Goal: Communication & Community: Ask a question

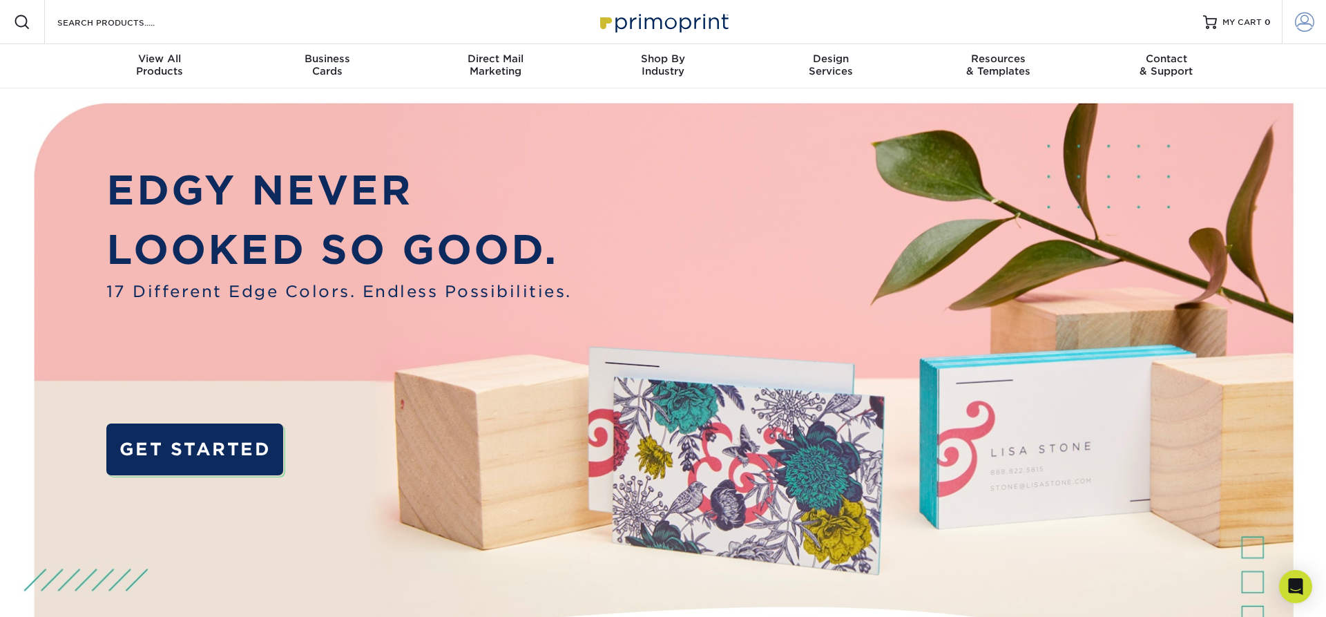
click at [1304, 24] on span at bounding box center [1304, 21] width 19 height 19
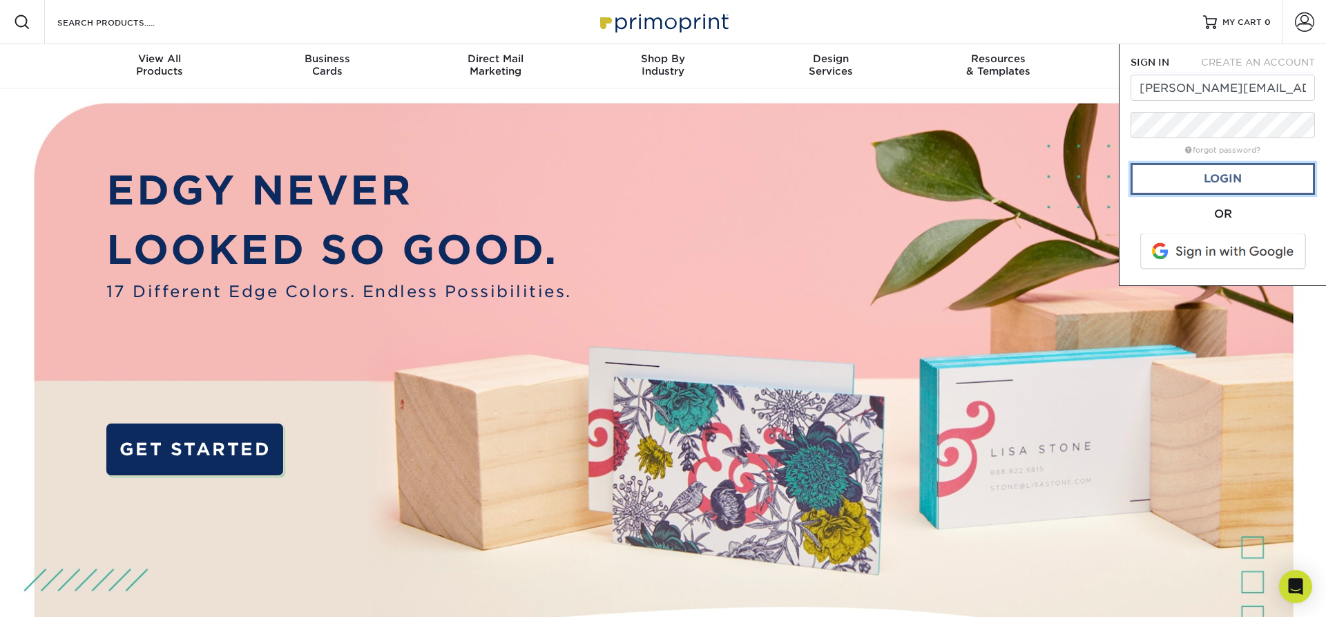
click at [1232, 178] on link "Login" at bounding box center [1223, 179] width 184 height 32
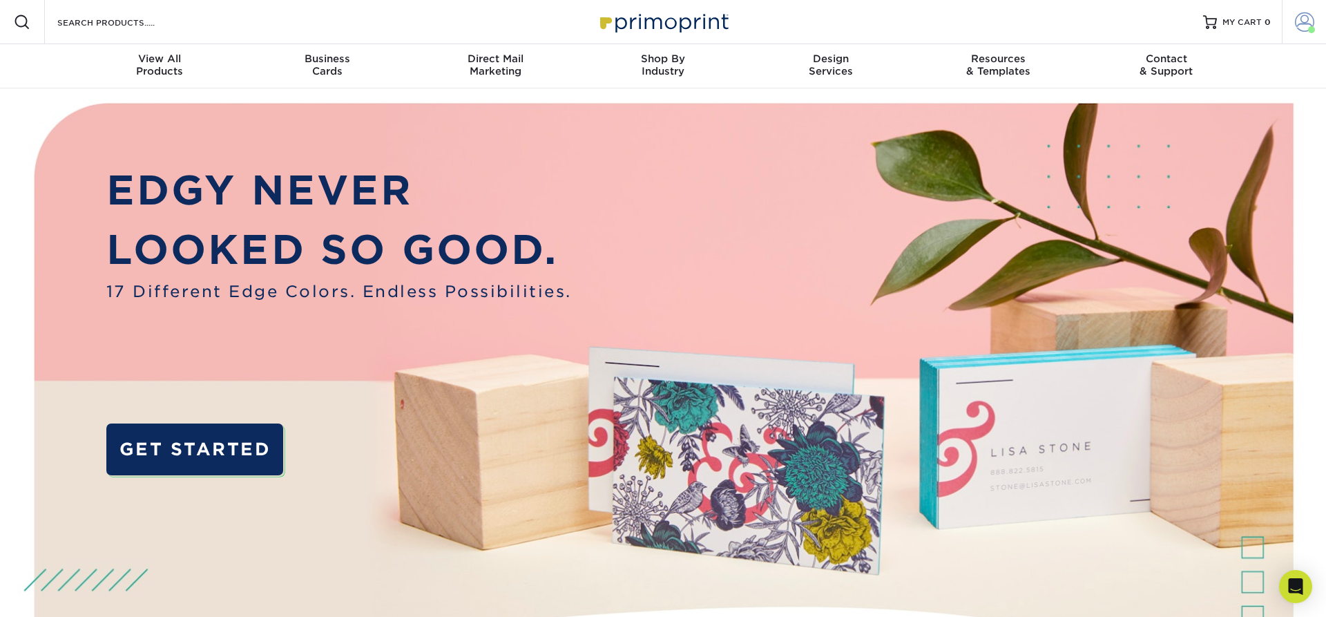
click at [1307, 24] on span at bounding box center [1304, 21] width 19 height 19
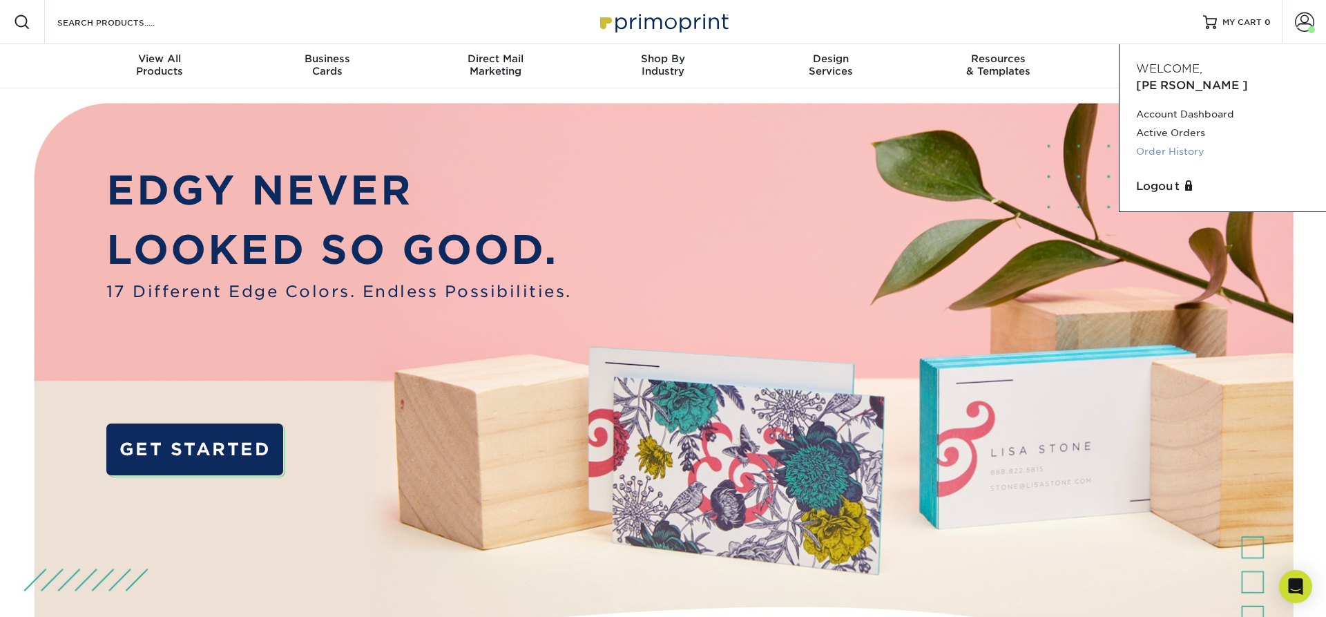
click at [1179, 142] on link "Order History" at bounding box center [1222, 151] width 173 height 19
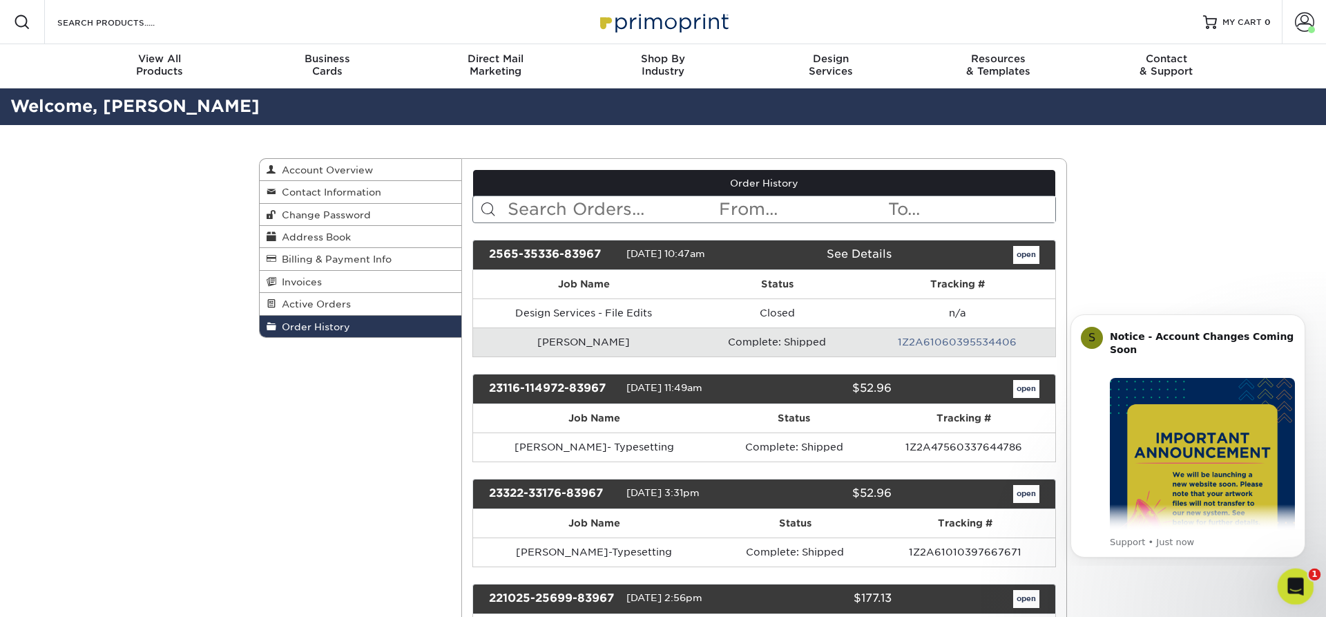
click at [1290, 588] on icon "Open Intercom Messenger" at bounding box center [1294, 584] width 23 height 23
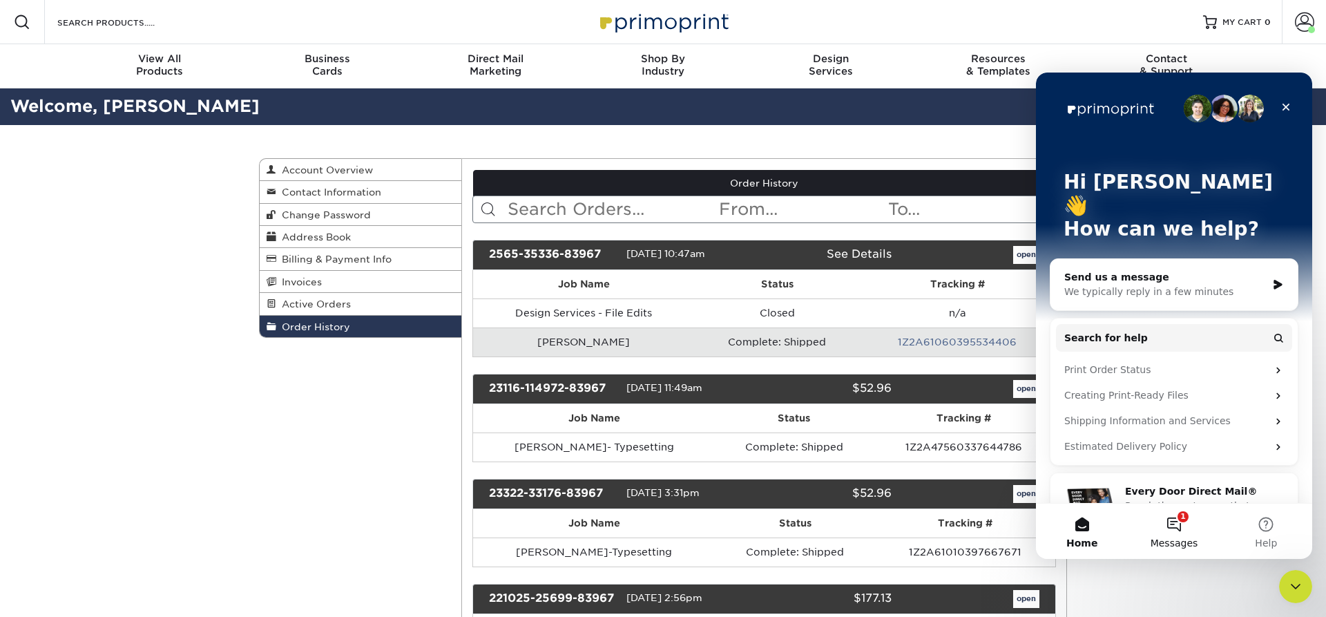
click at [1174, 524] on button "1 Messages" at bounding box center [1174, 531] width 92 height 55
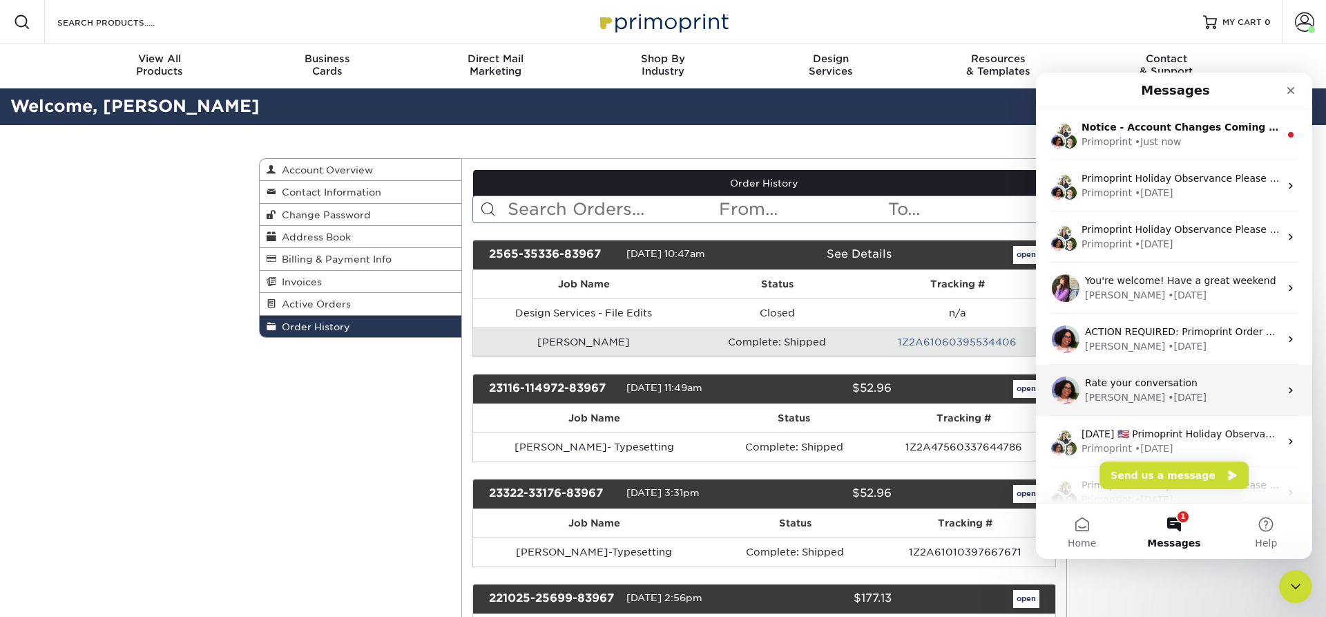
drag, startPoint x: 1307, startPoint y: 292, endPoint x: 1295, endPoint y: 400, distance: 109.1
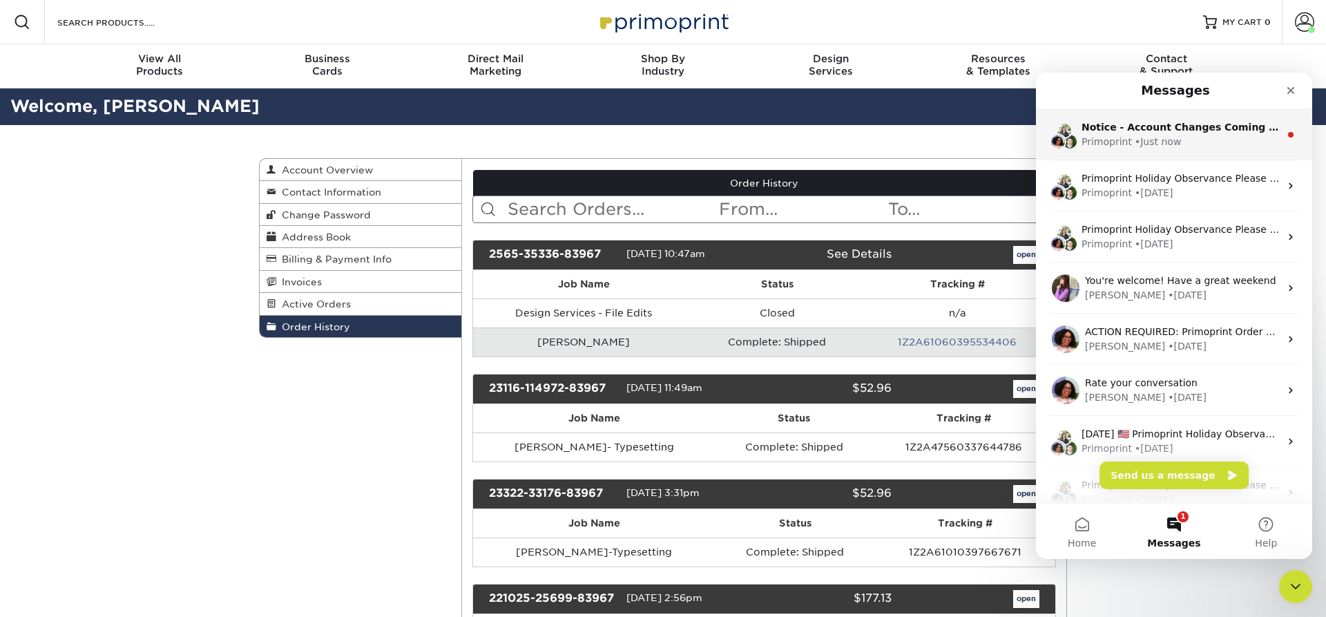
click at [1198, 149] on div "Primoprint • Just now" at bounding box center [1181, 142] width 198 height 15
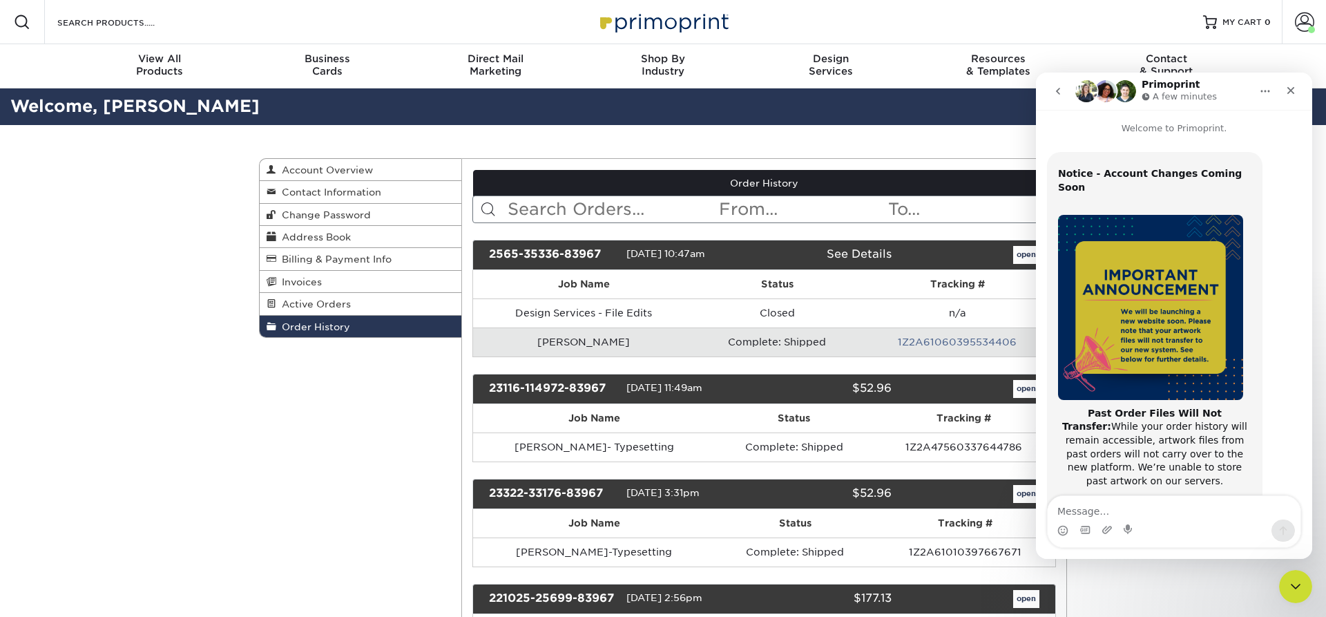
scroll to position [220, 0]
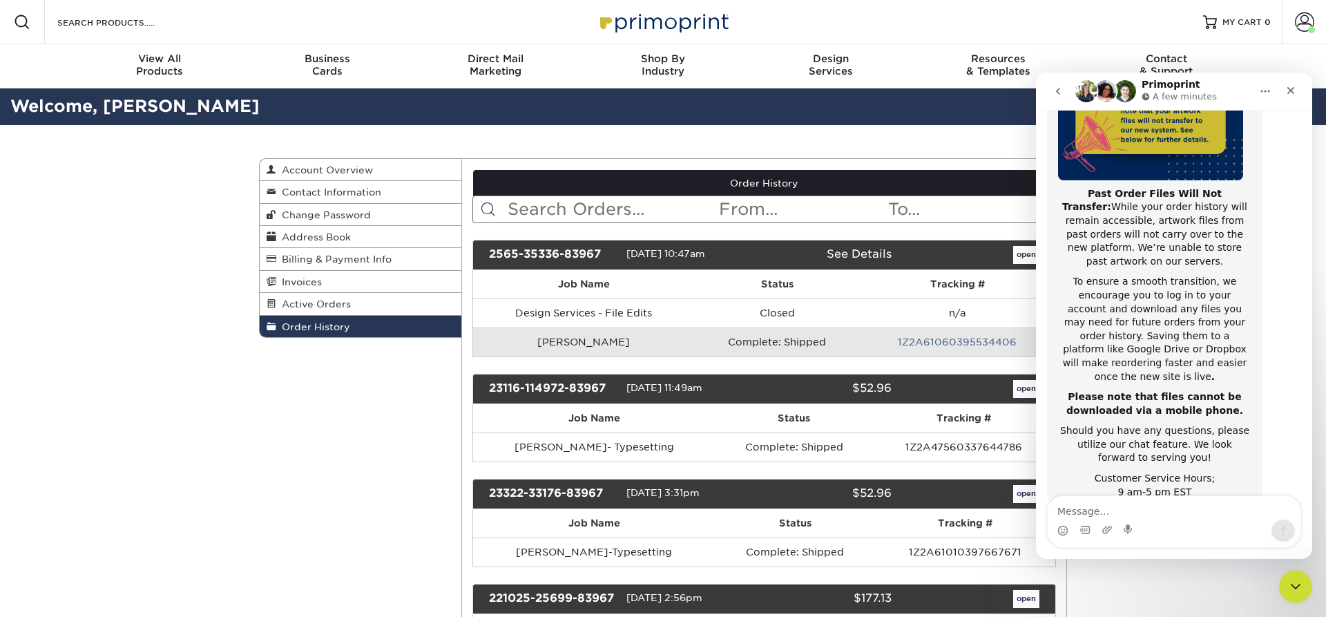
click at [1055, 91] on icon "go back" at bounding box center [1058, 91] width 11 height 11
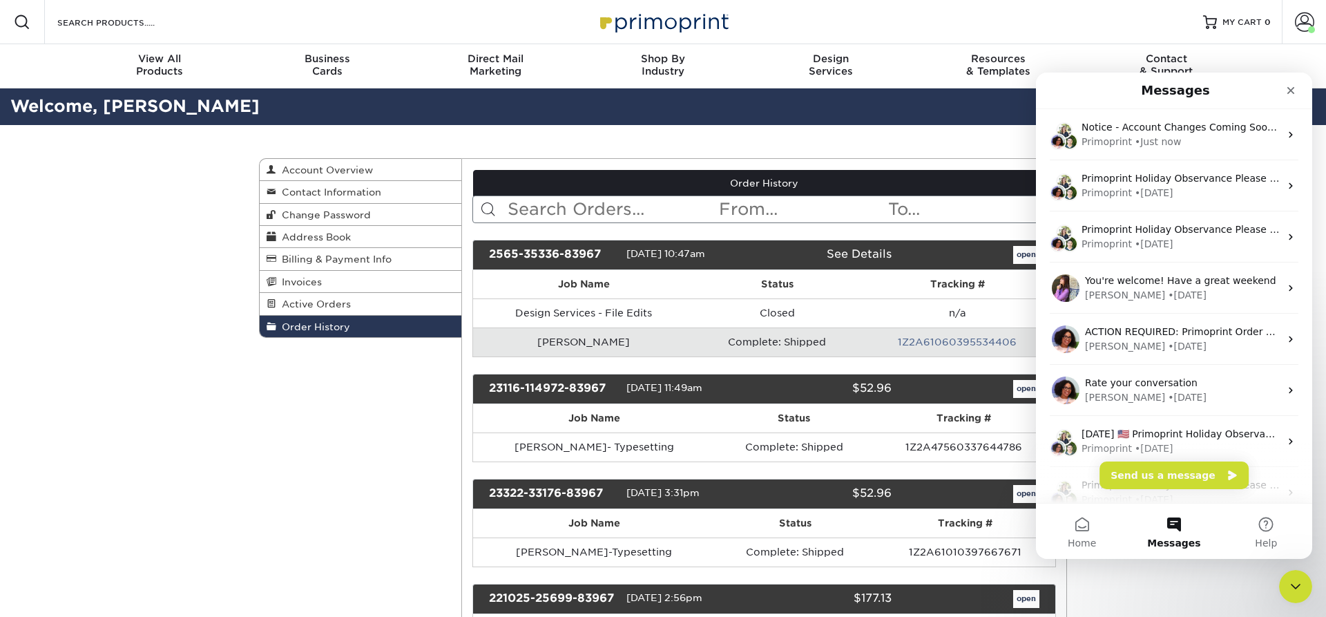
scroll to position [0, 0]
click at [1083, 532] on button "Home" at bounding box center [1082, 531] width 92 height 55
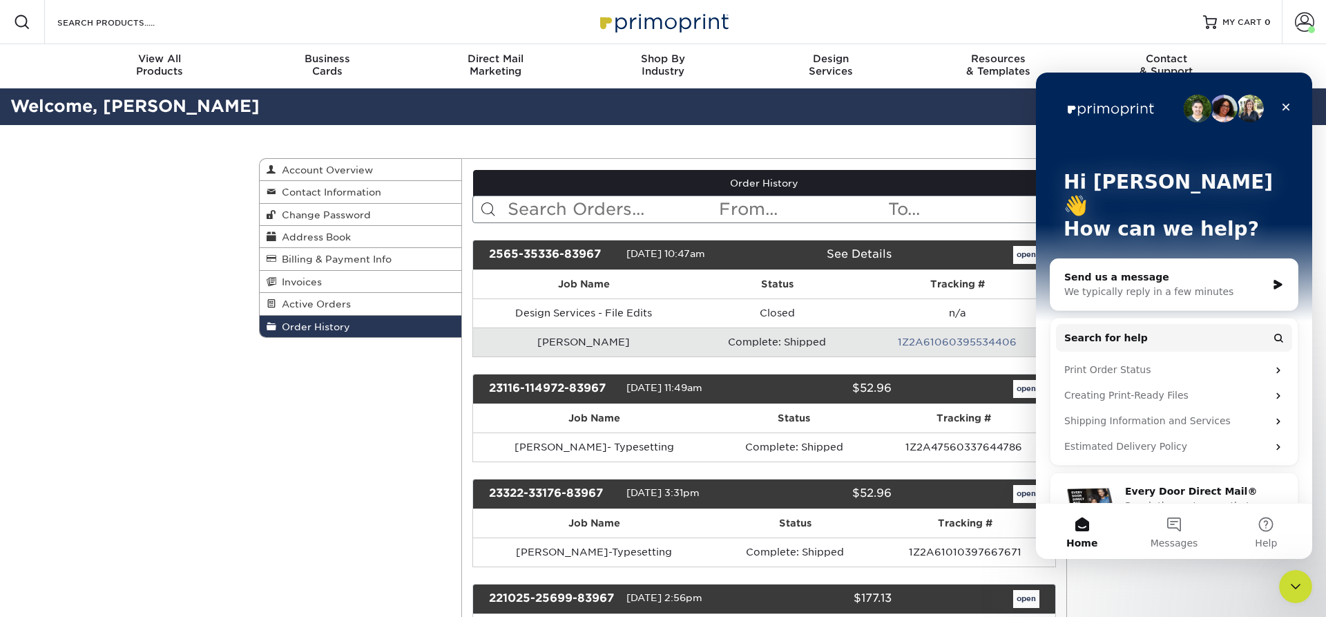
click at [1172, 285] on div "We typically reply in a few minutes" at bounding box center [1166, 292] width 202 height 15
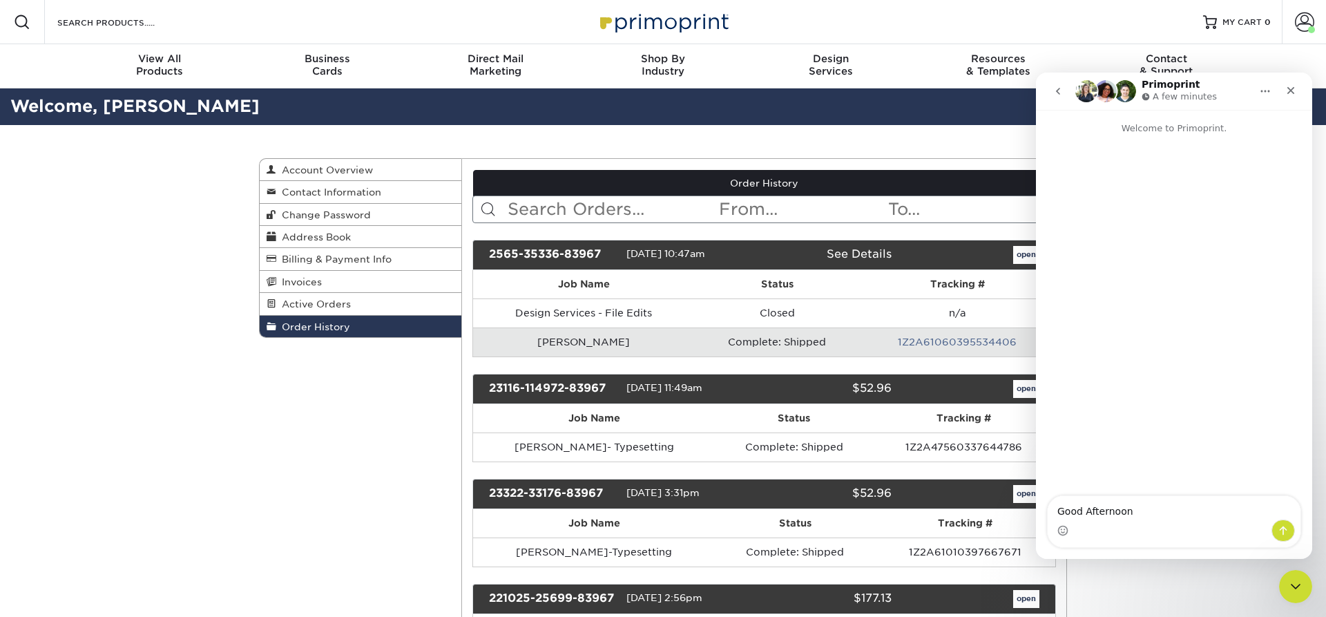
type textarea "Good Afternoon,"
type textarea "I"
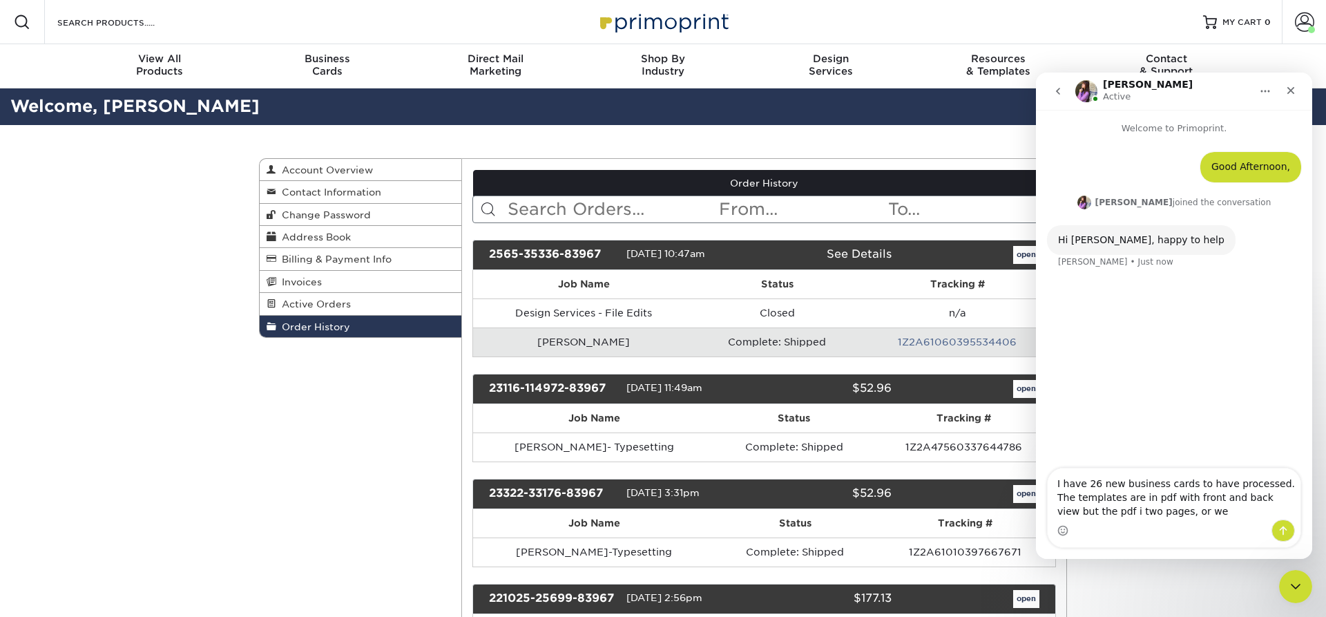
click at [1077, 511] on textarea "I have 26 new business cards to have processed. The templates are in pdf with f…" at bounding box center [1174, 493] width 253 height 51
click at [1127, 511] on textarea "I have 26 new business cards to have processed. The templates are in pdf with f…" at bounding box center [1174, 493] width 253 height 51
click at [1238, 515] on textarea "I have 26 new business cards to have processed. The templates are in pdf with f…" at bounding box center [1174, 487] width 253 height 65
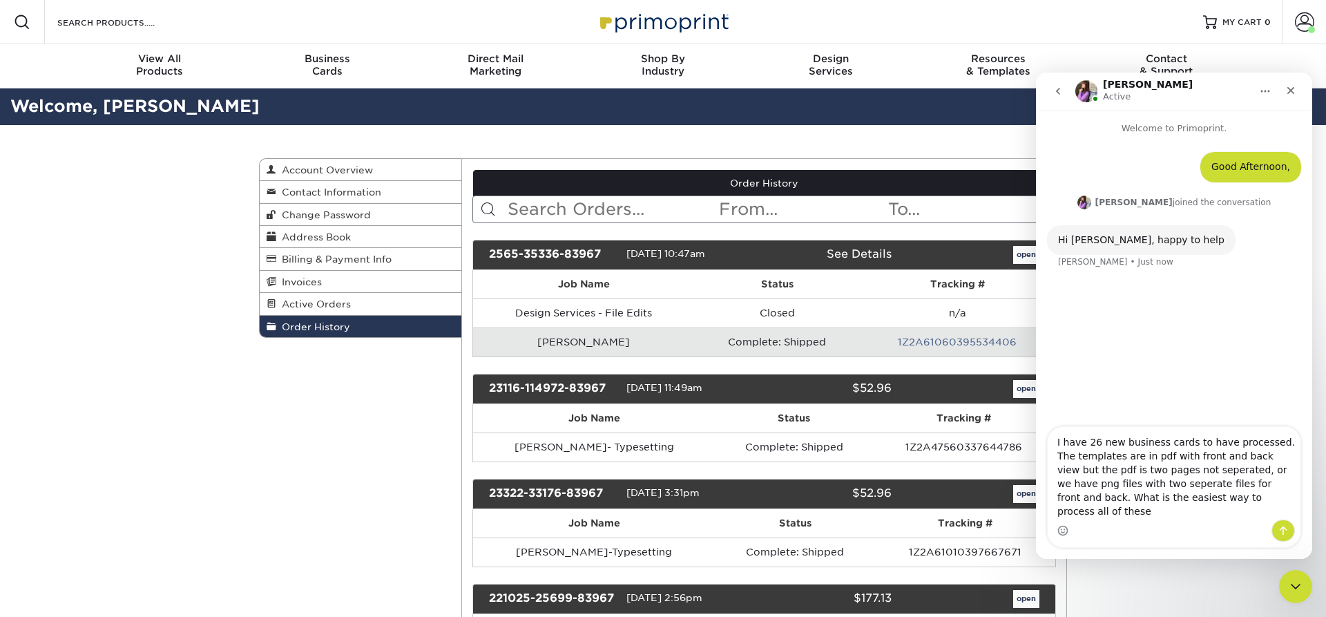
type textarea "I have 26 new business cards to have processed. The templates are in pdf with f…"
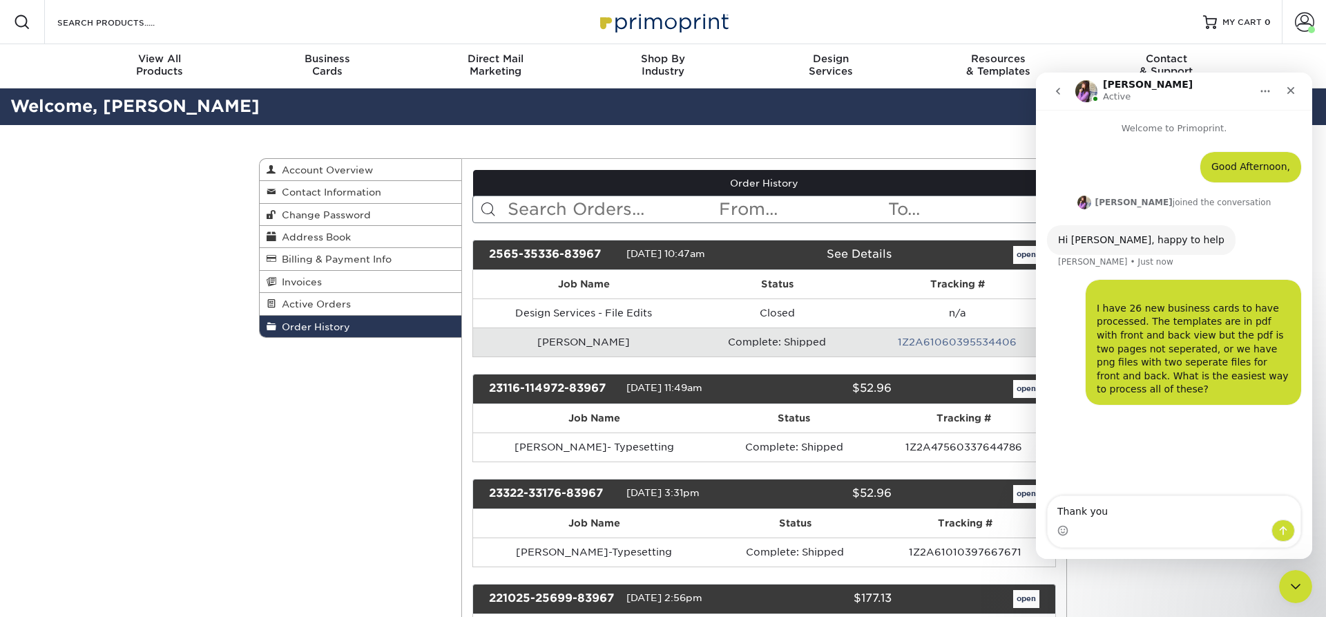
type textarea "Thank you!"
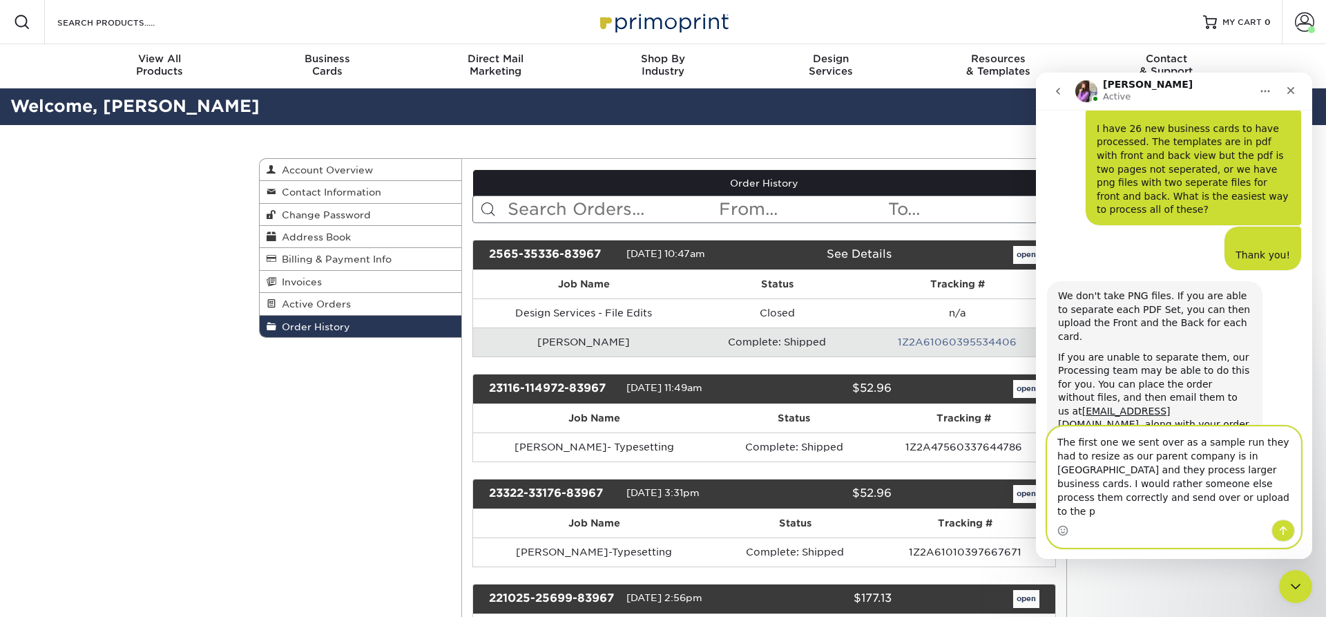
scroll to position [167, 0]
type textarea "The first one we sent over as a sample run they had to resize as our parent com…"
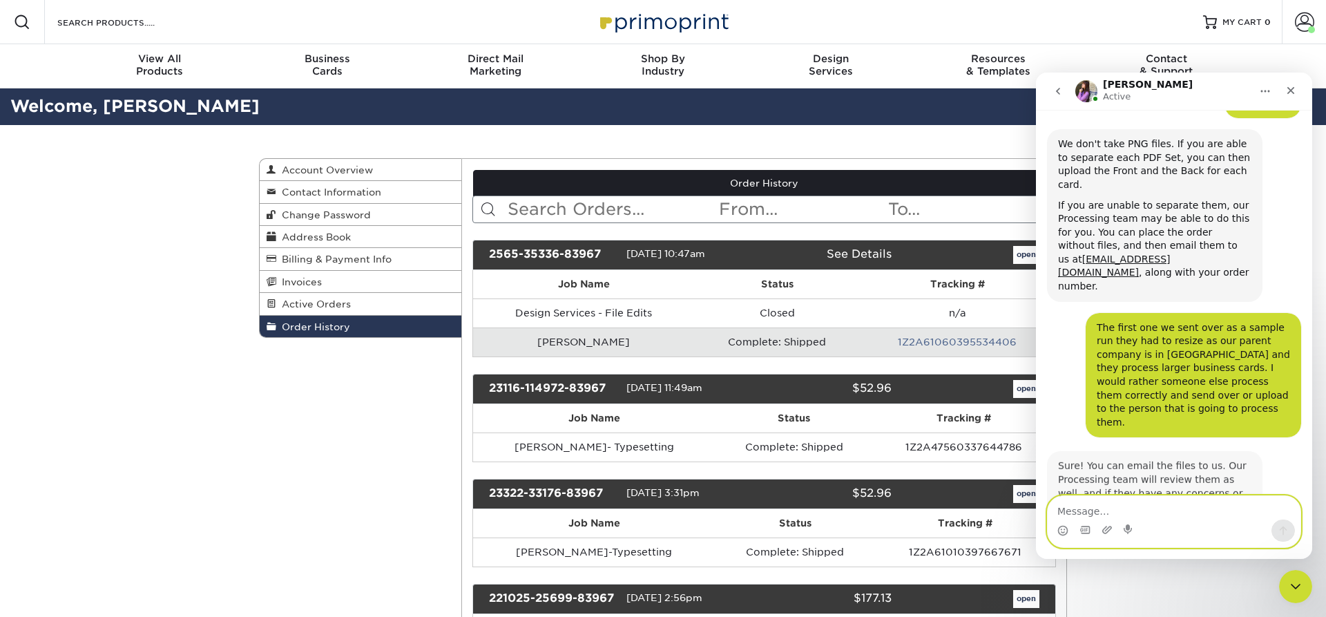
scroll to position [316, 0]
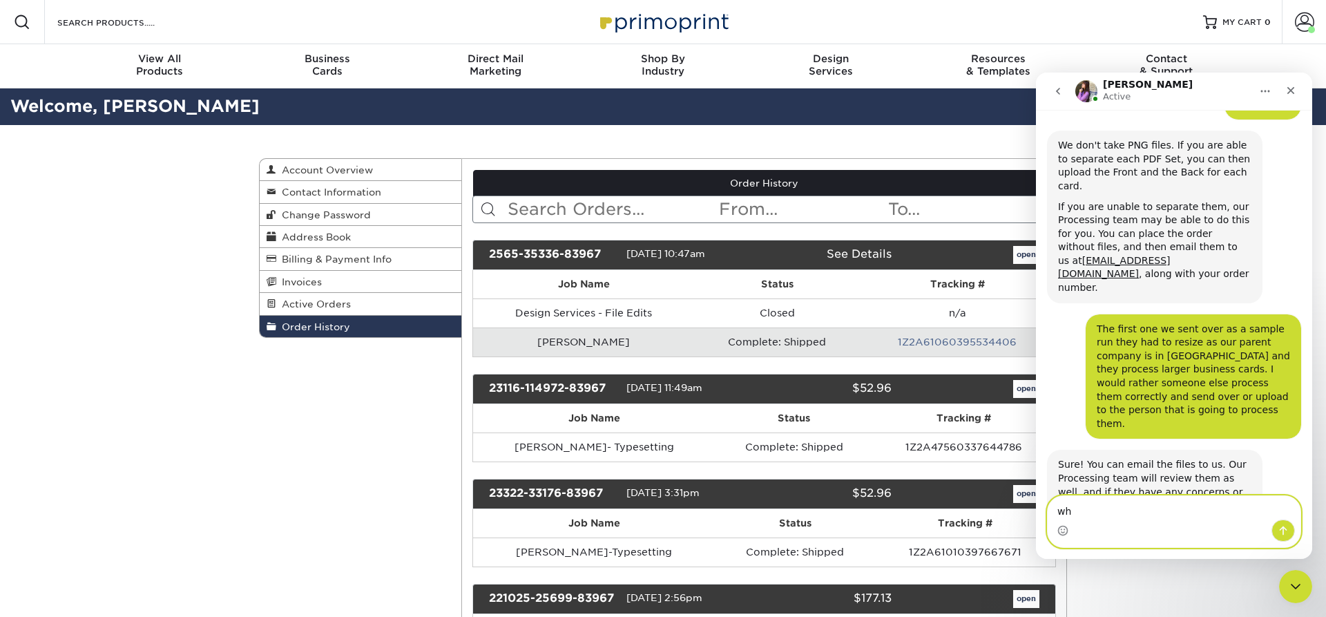
type textarea "w"
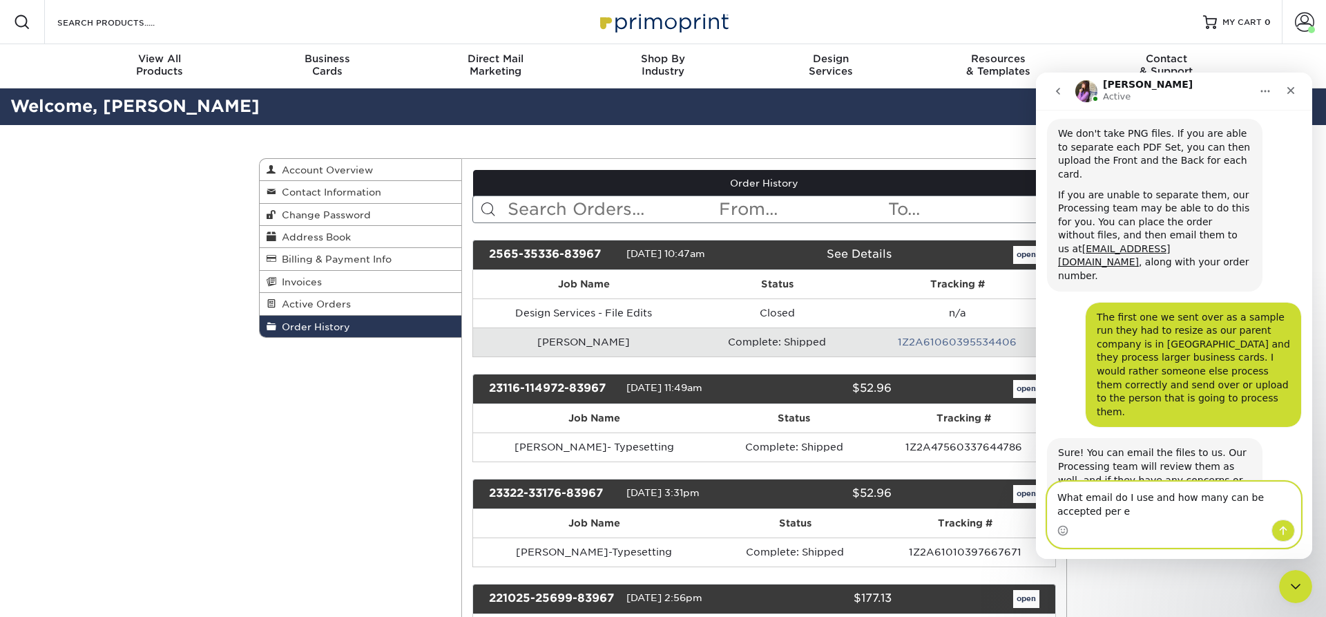
scroll to position [330, 0]
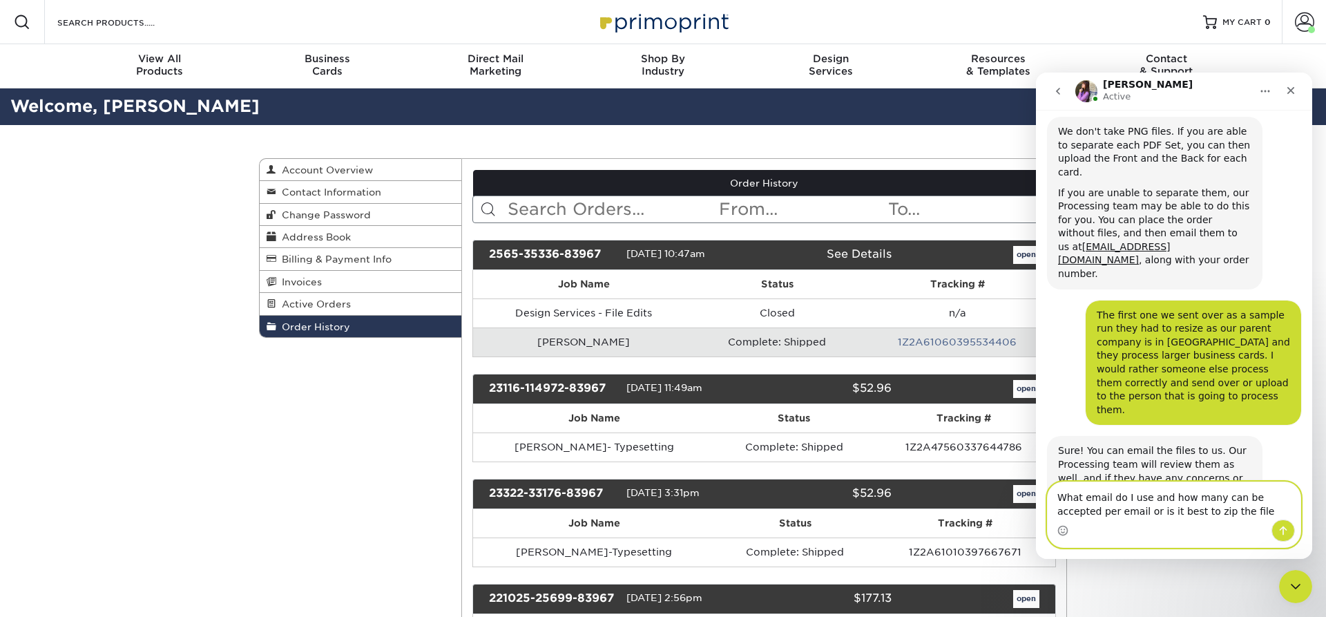
type textarea "What email do I use and how many can be accepted per email or is it best to zip…"
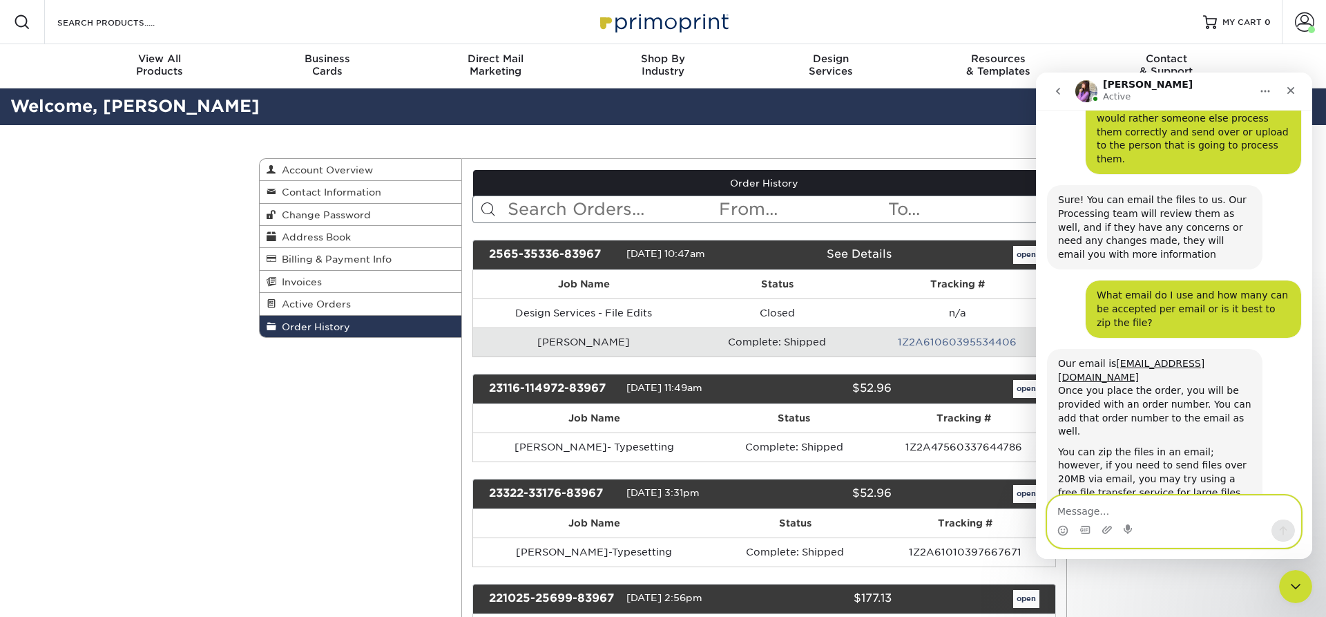
scroll to position [582, 0]
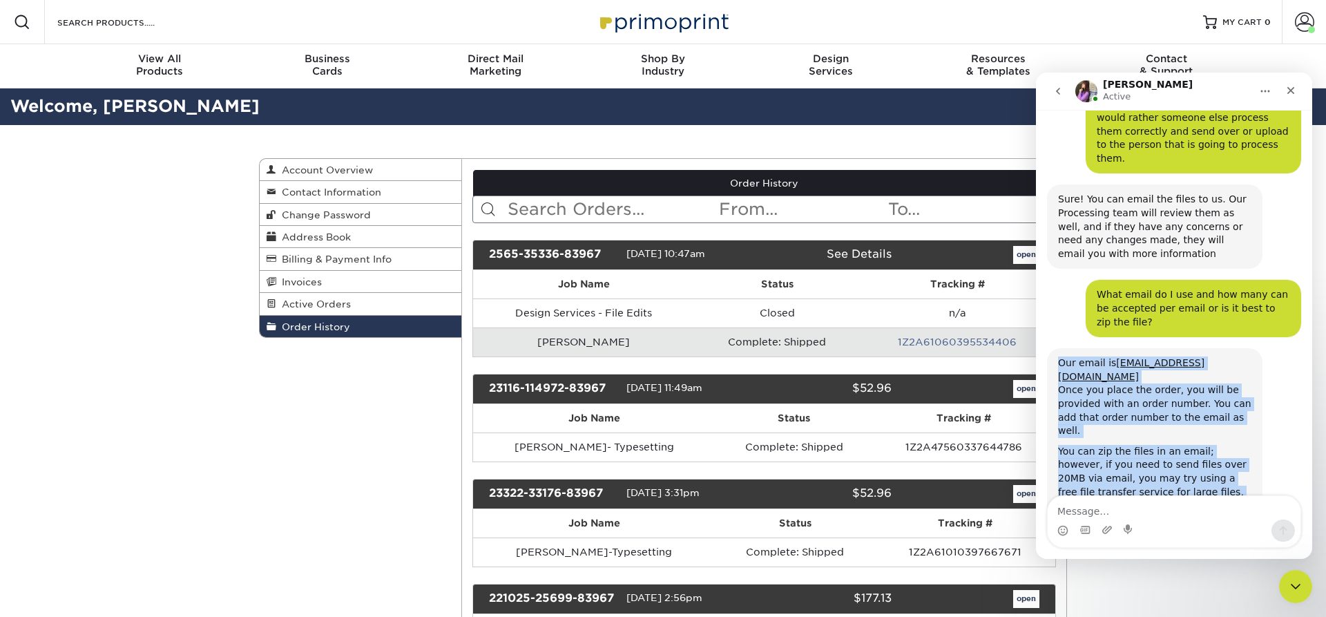
drag, startPoint x: 1233, startPoint y: 451, endPoint x: 1058, endPoint y: 294, distance: 234.8
click at [1058, 356] on div "Our email is [EMAIL_ADDRESS][DOMAIN_NAME] Once you place the order, you will be…" at bounding box center [1154, 468] width 193 height 224
copy div "Our email is [EMAIL_ADDRESS][DOMAIN_NAME] Once you place the order, you will be…"
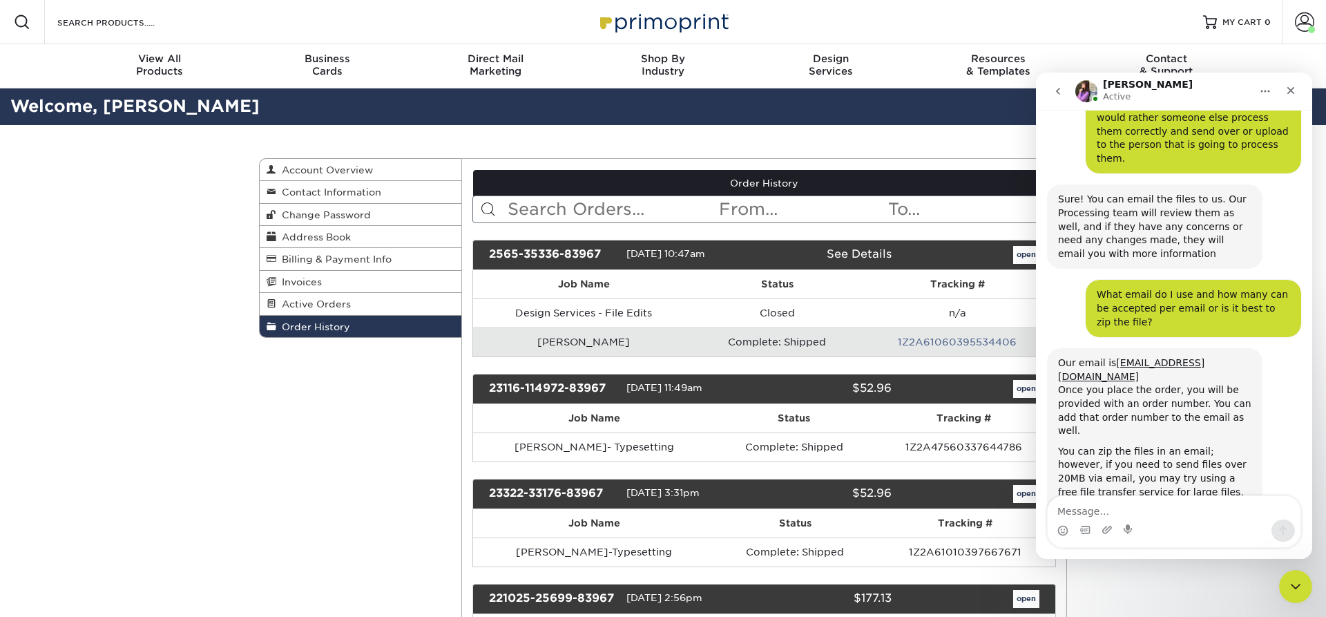
click at [1194, 520] on div "Intercom messenger" at bounding box center [1174, 531] width 253 height 22
click at [1109, 513] on textarea "Message…" at bounding box center [1174, 507] width 253 height 23
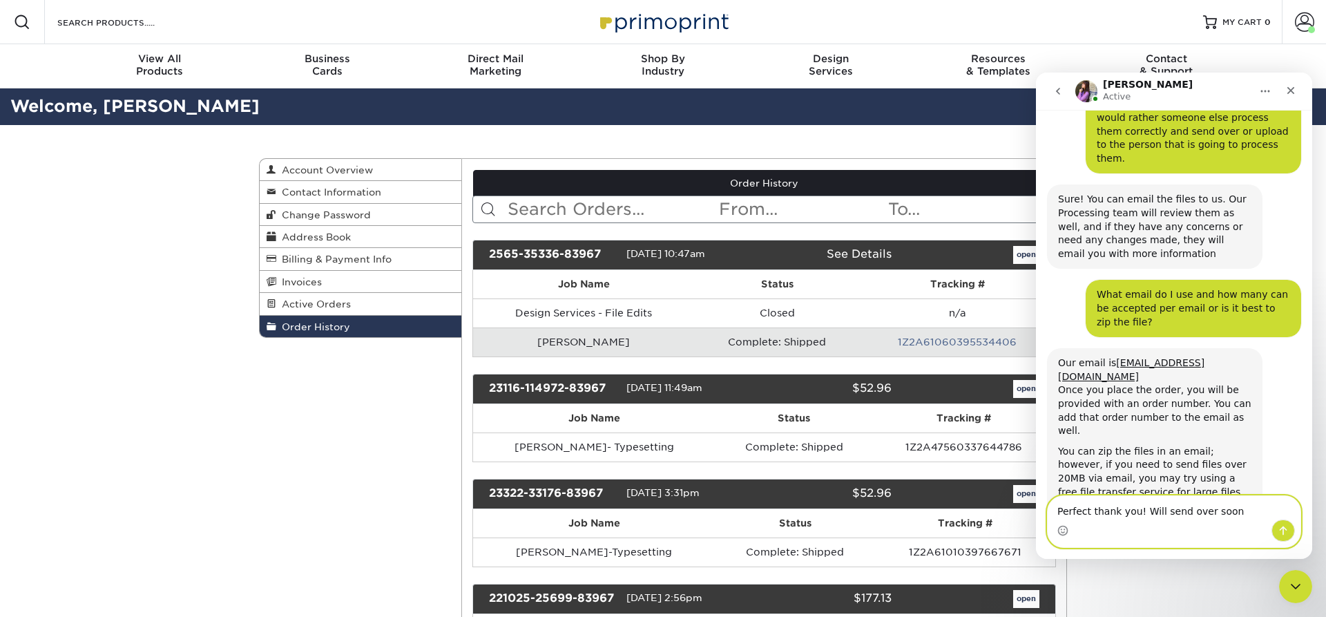
type textarea "Perfect thank you! Will send over soon."
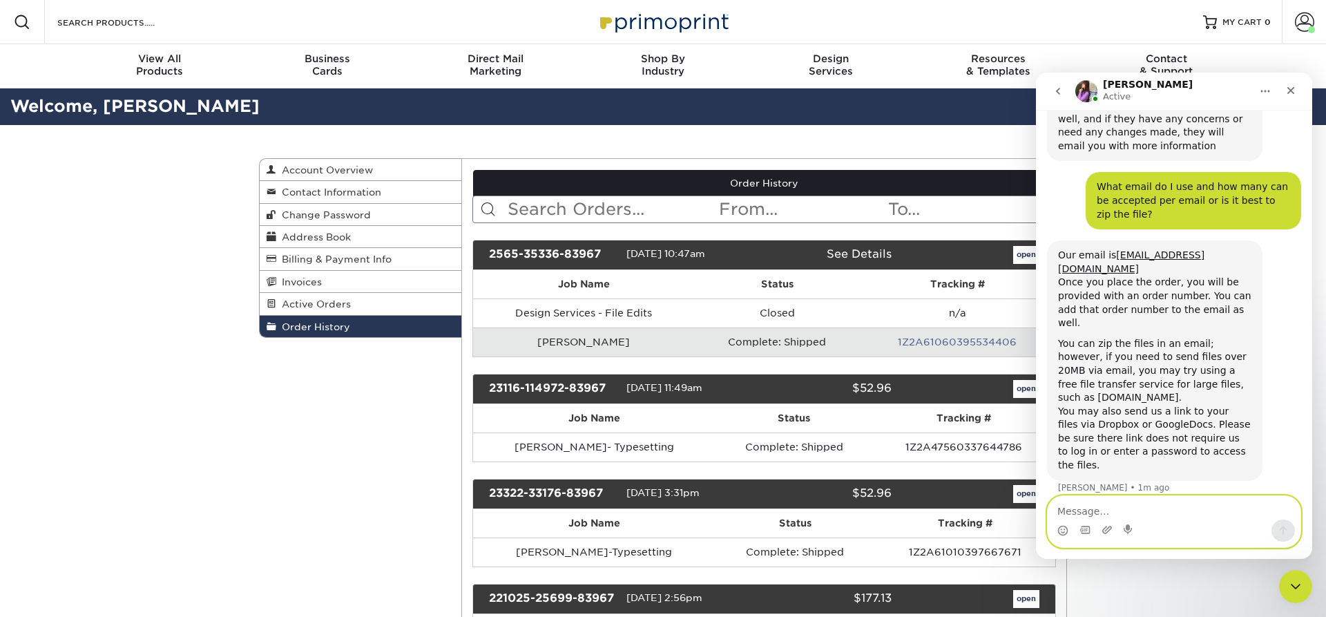
scroll to position [691, 0]
click at [1208, 511] on textarea "Message…" at bounding box center [1174, 507] width 253 height 23
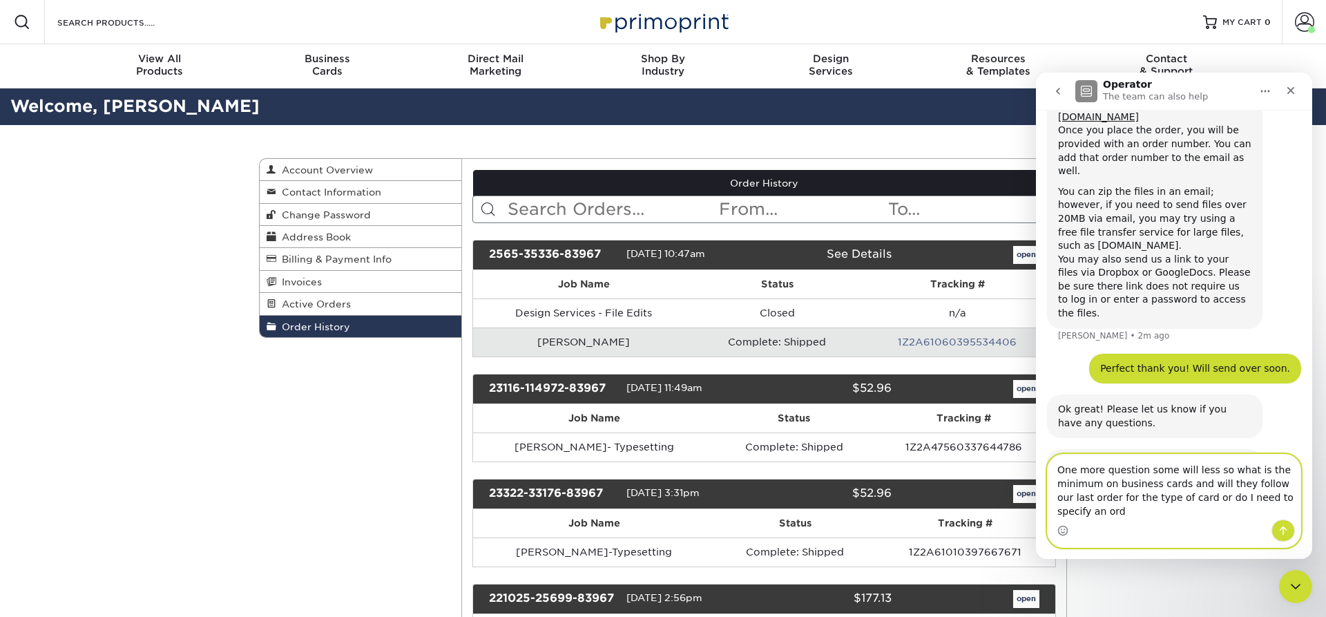
scroll to position [843, 0]
type textarea "One more question some will less so what is the minimum on business cards and w…"
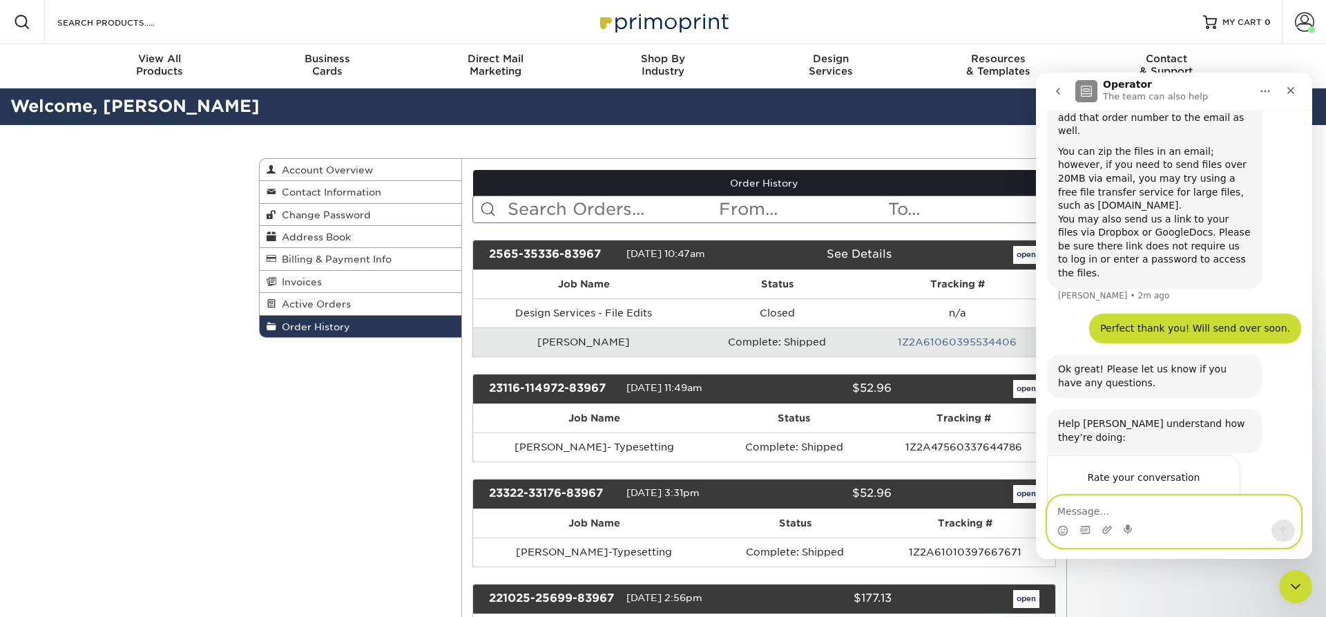
scroll to position [883, 0]
click at [1110, 506] on textarea "Message…" at bounding box center [1174, 507] width 253 height 23
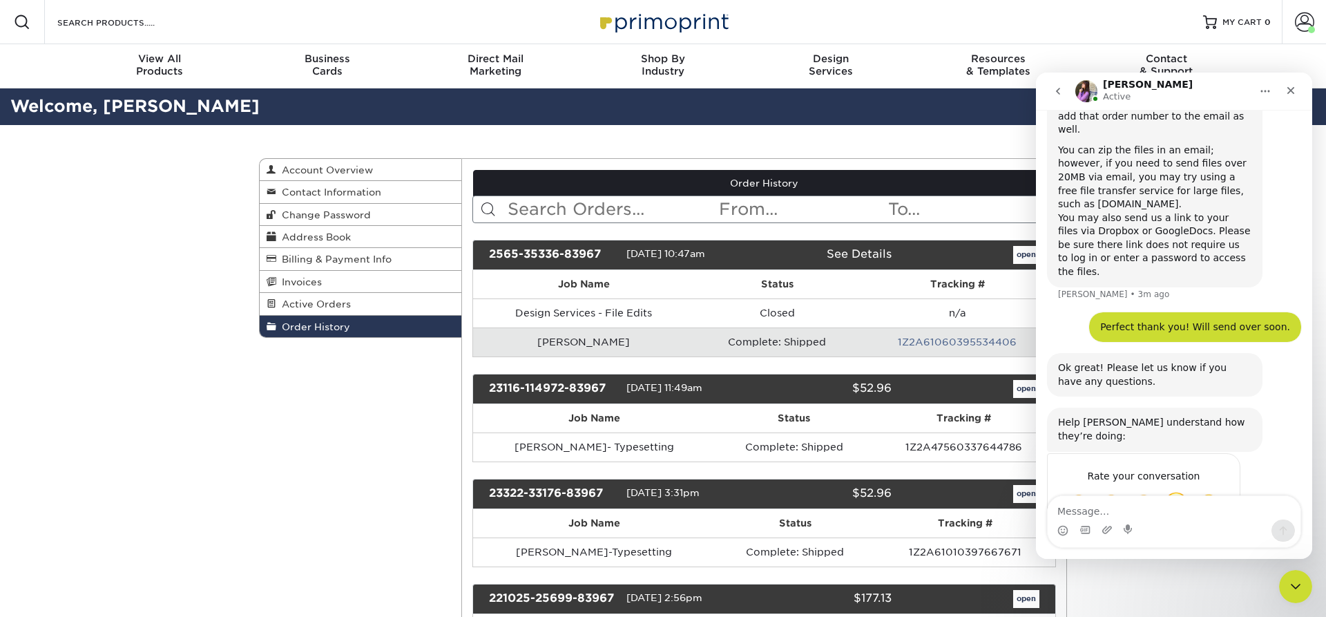
click at [1176, 491] on span "Great" at bounding box center [1176, 503] width 25 height 25
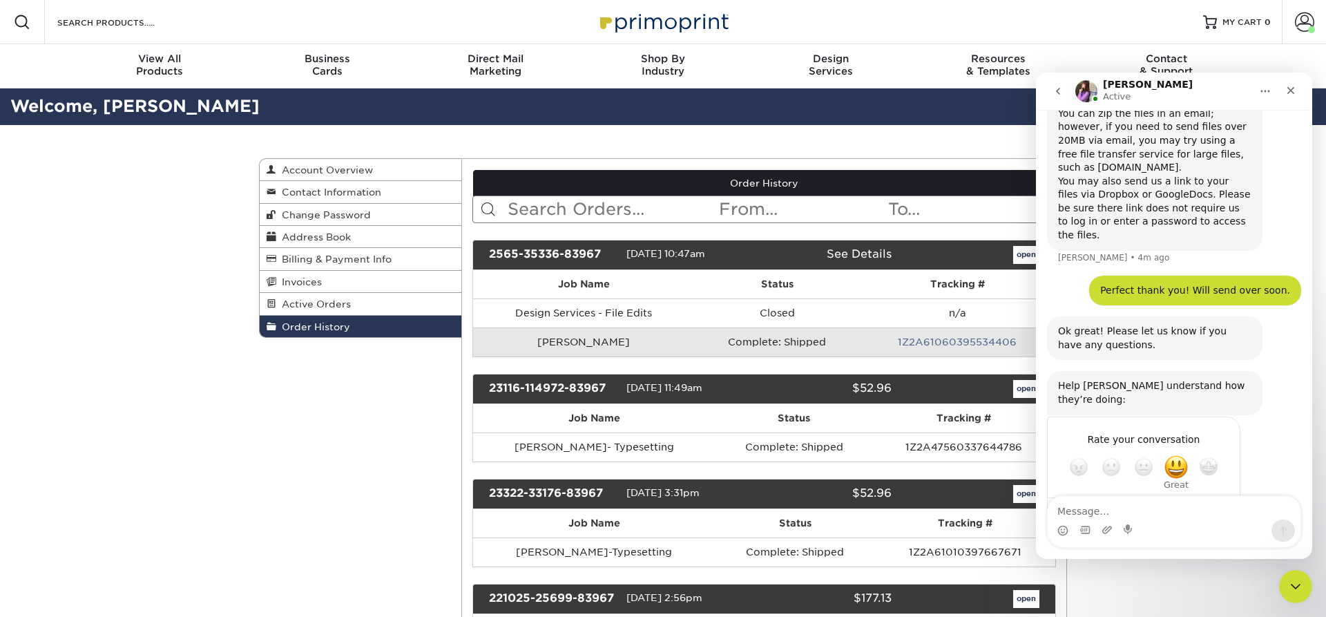
scroll to position [920, 0]
click at [1283, 416] on div "Rate your conversation Terrible Bad OK Great Amazing" at bounding box center [1174, 481] width 254 height 130
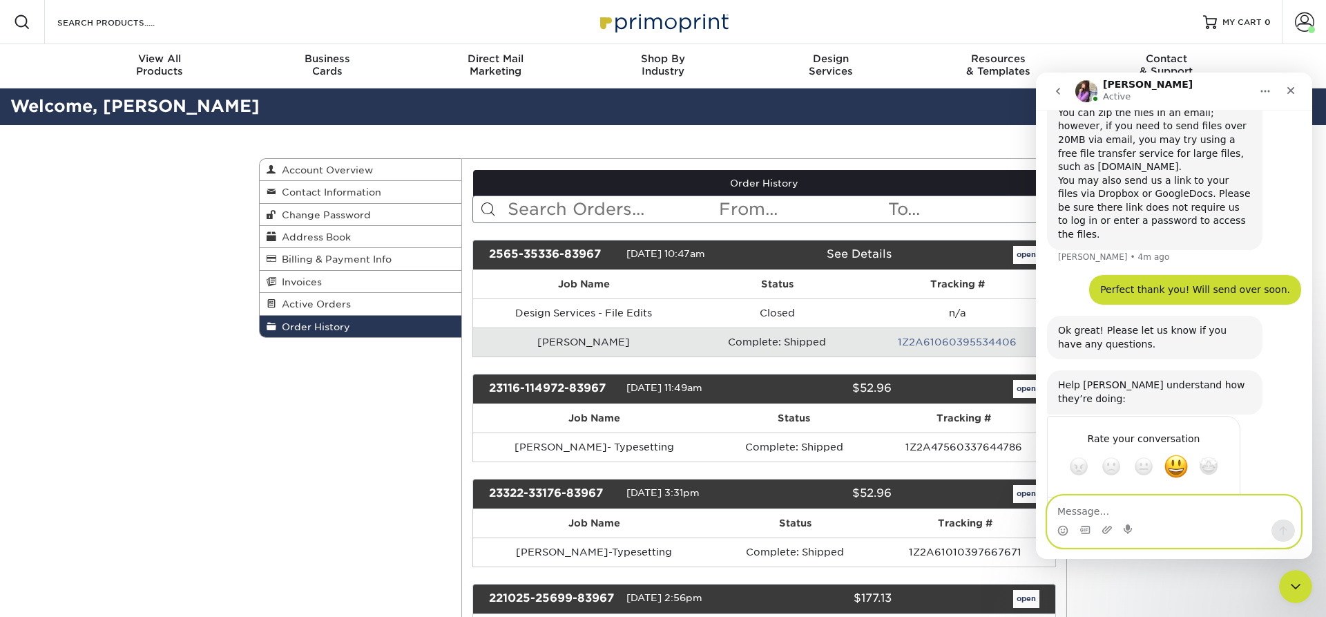
click at [1117, 501] on textarea "Message…" at bounding box center [1174, 507] width 253 height 23
type textarea "Are you still there [PERSON_NAME]?"
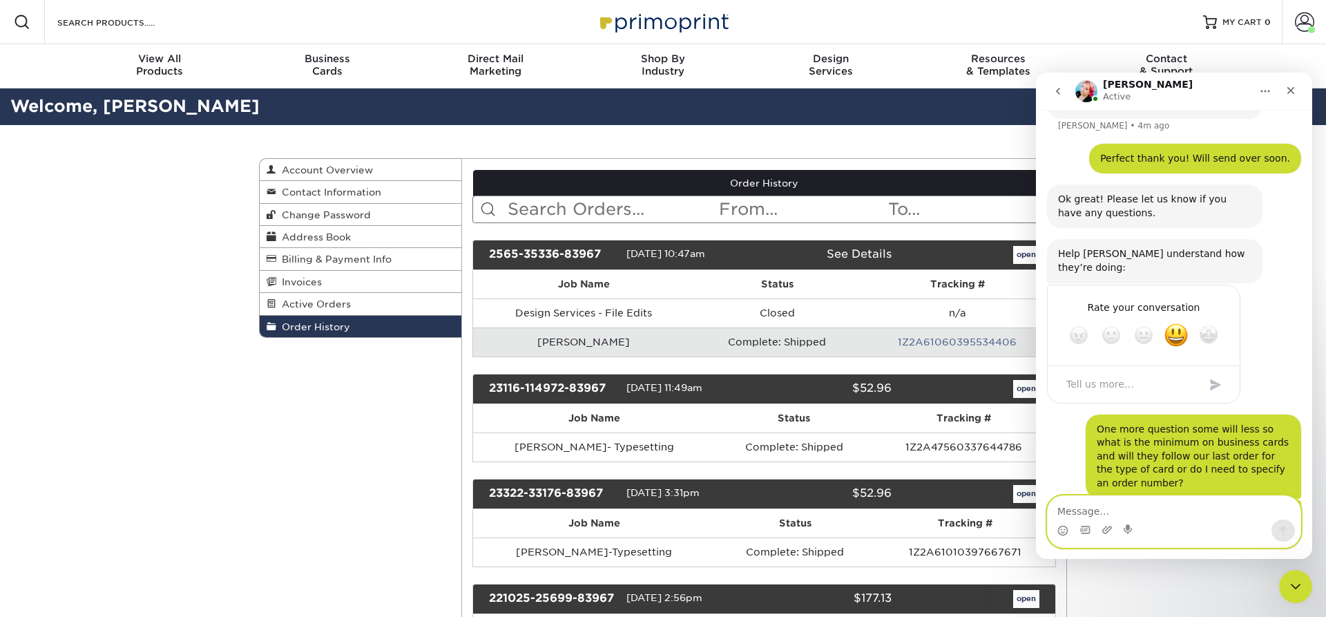
scroll to position [1052, 0]
click at [1217, 422] on div "One more question some will less so what is the minimum on business cards and w…" at bounding box center [1193, 456] width 193 height 68
click at [1097, 506] on textarea "Message…" at bounding box center [1174, 507] width 253 height 23
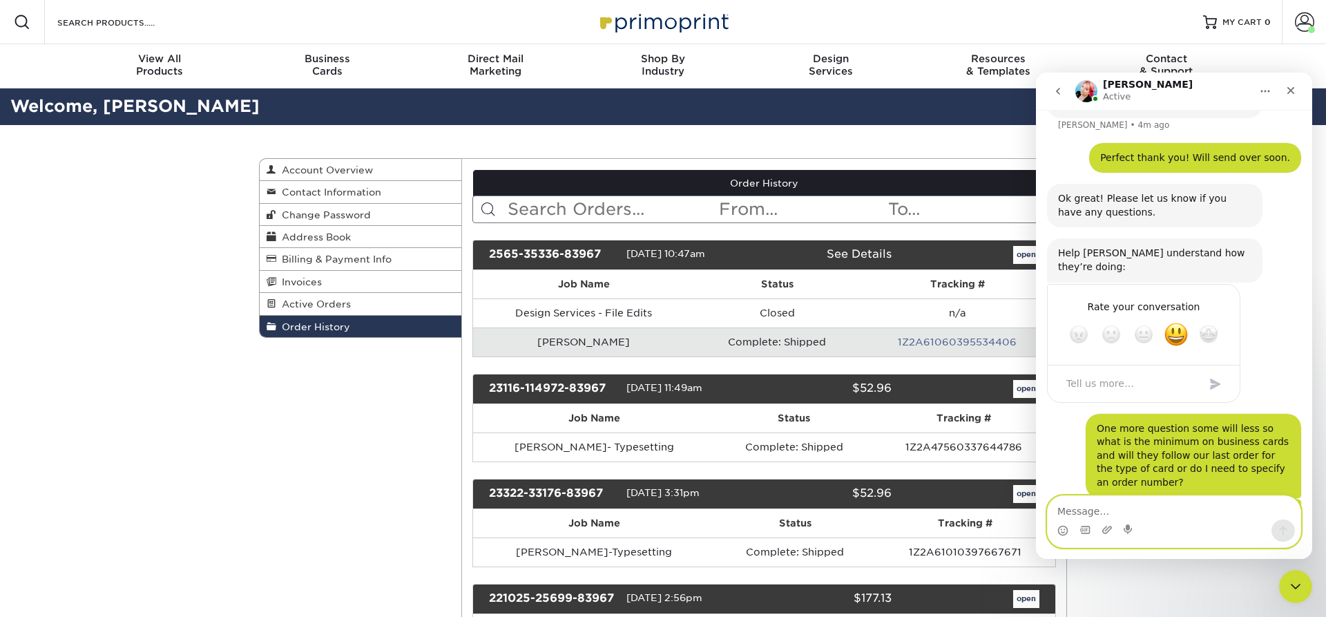
paste textarea "One more question some will less so what is the minimum on business cards and w…"
type textarea "One more question some will less so what is the minimum on business cards and w…"
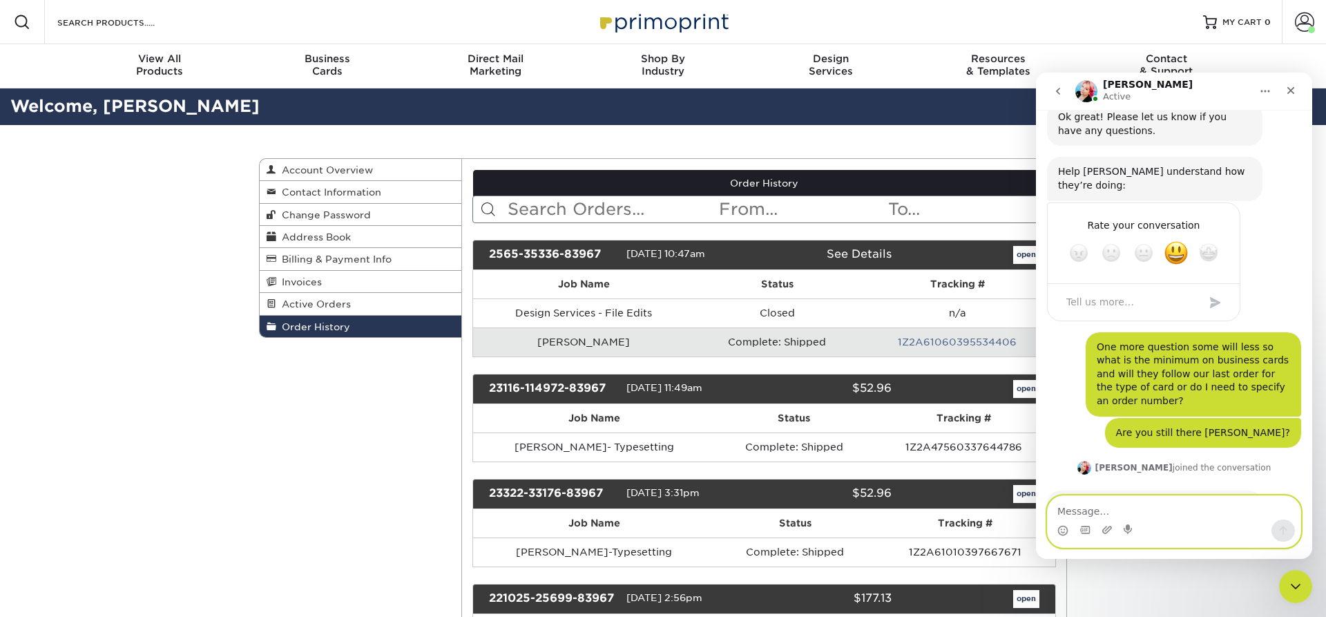
scroll to position [1134, 0]
drag, startPoint x: 609, startPoint y: 253, endPoint x: 488, endPoint y: 255, distance: 120.2
click at [488, 255] on div "2565-35336-83967" at bounding box center [553, 255] width 148 height 18
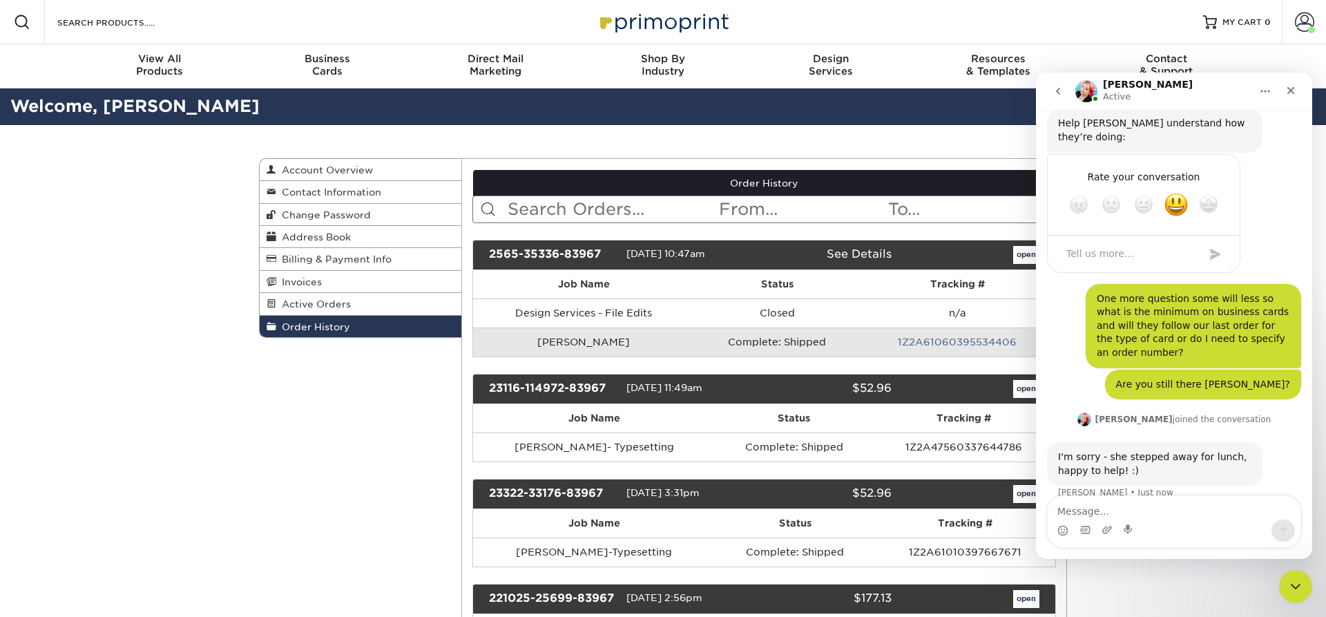
copy div "2565-35336-83967"
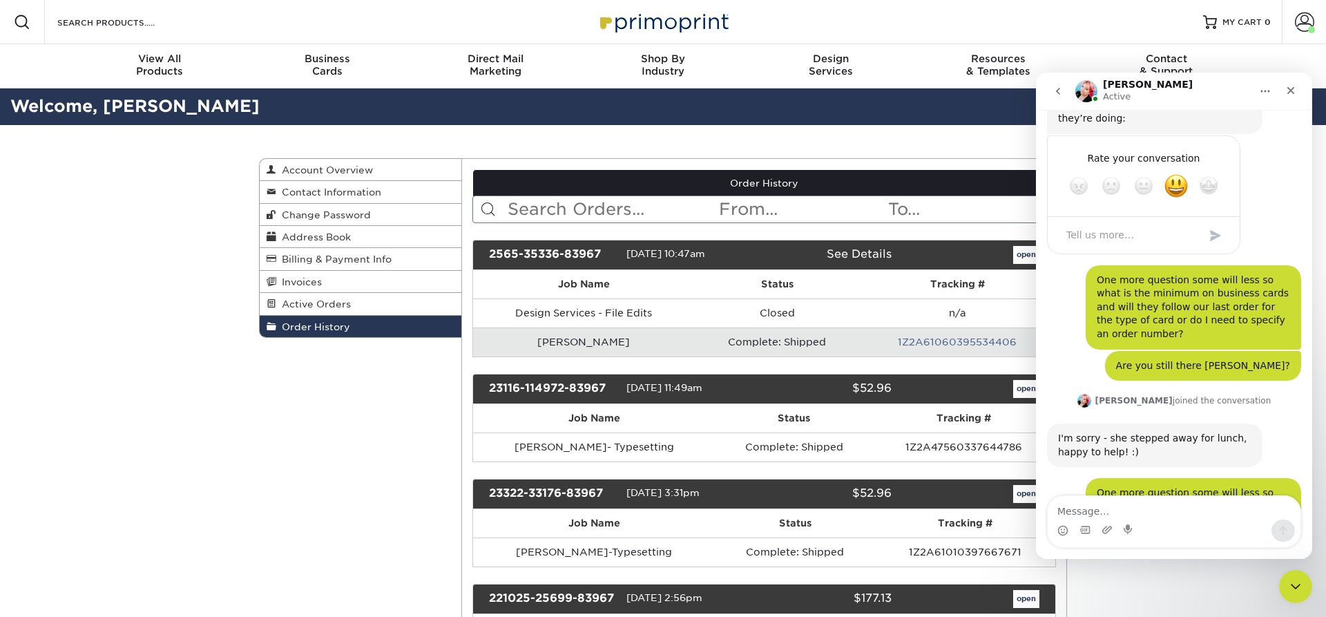
scroll to position [1202, 0]
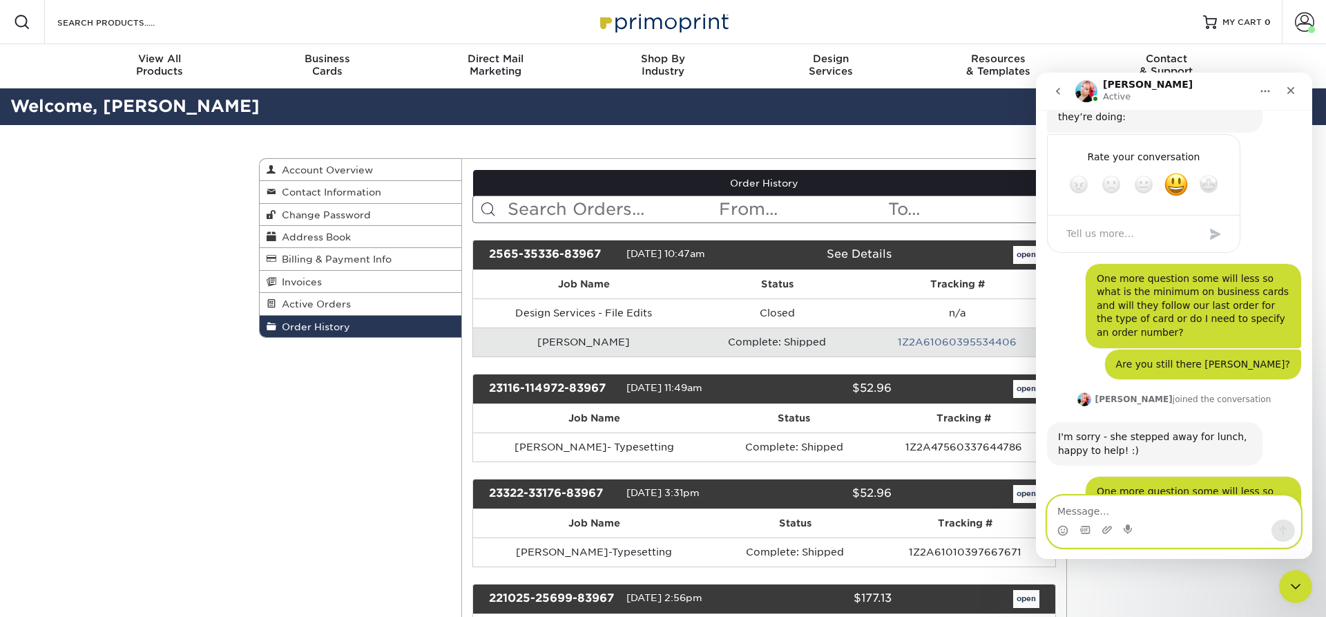
click at [1110, 510] on textarea "Message…" at bounding box center [1174, 507] width 253 height 23
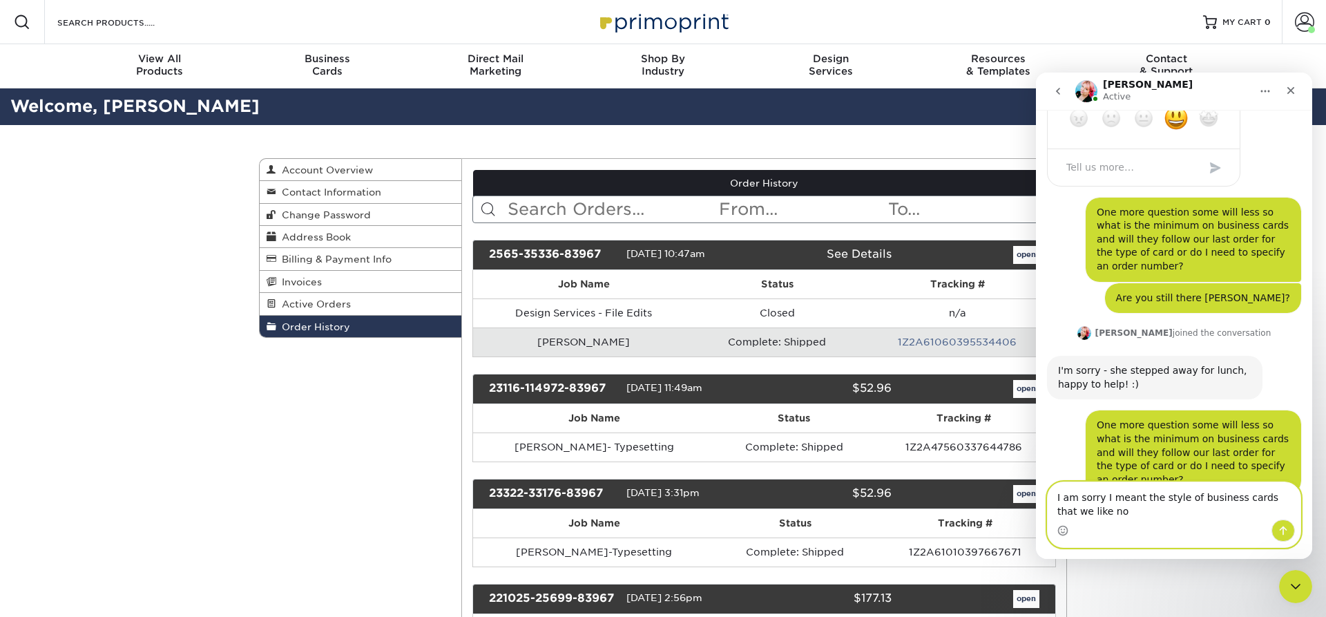
scroll to position [1269, 0]
type textarea "I am sorry I meant the style of business cards that we like not the artwork"
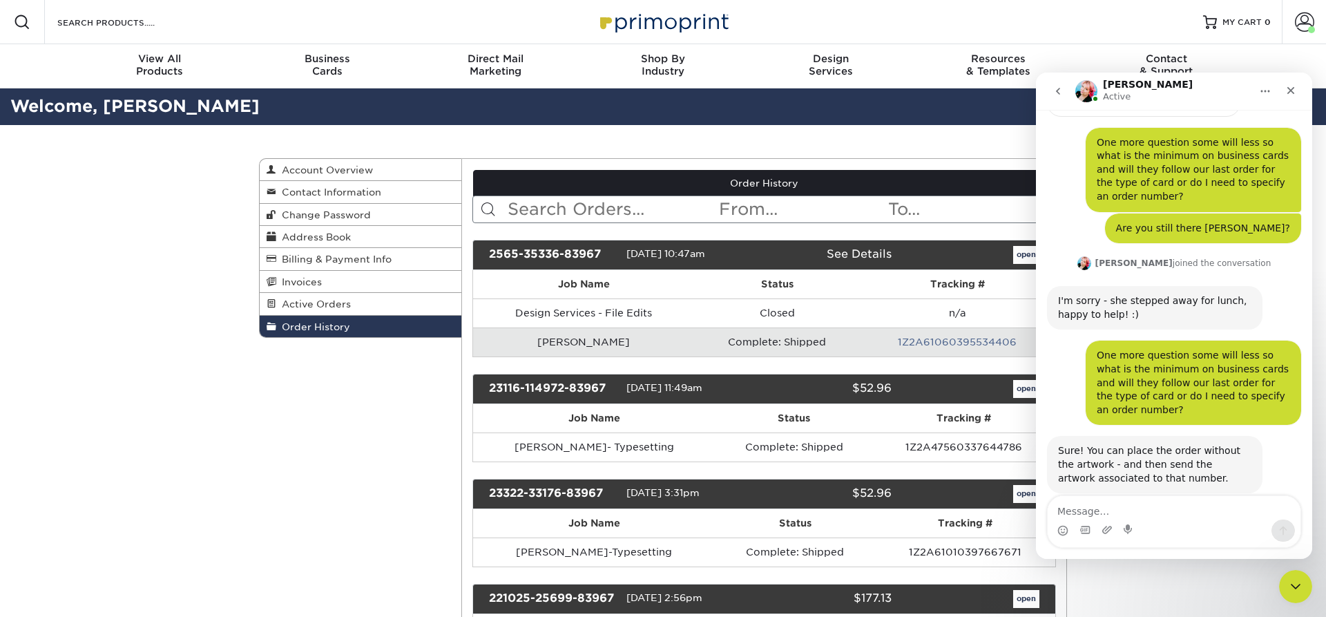
scroll to position [1339, 0]
click at [1089, 508] on textarea "Message…" at bounding box center [1174, 507] width 253 height 23
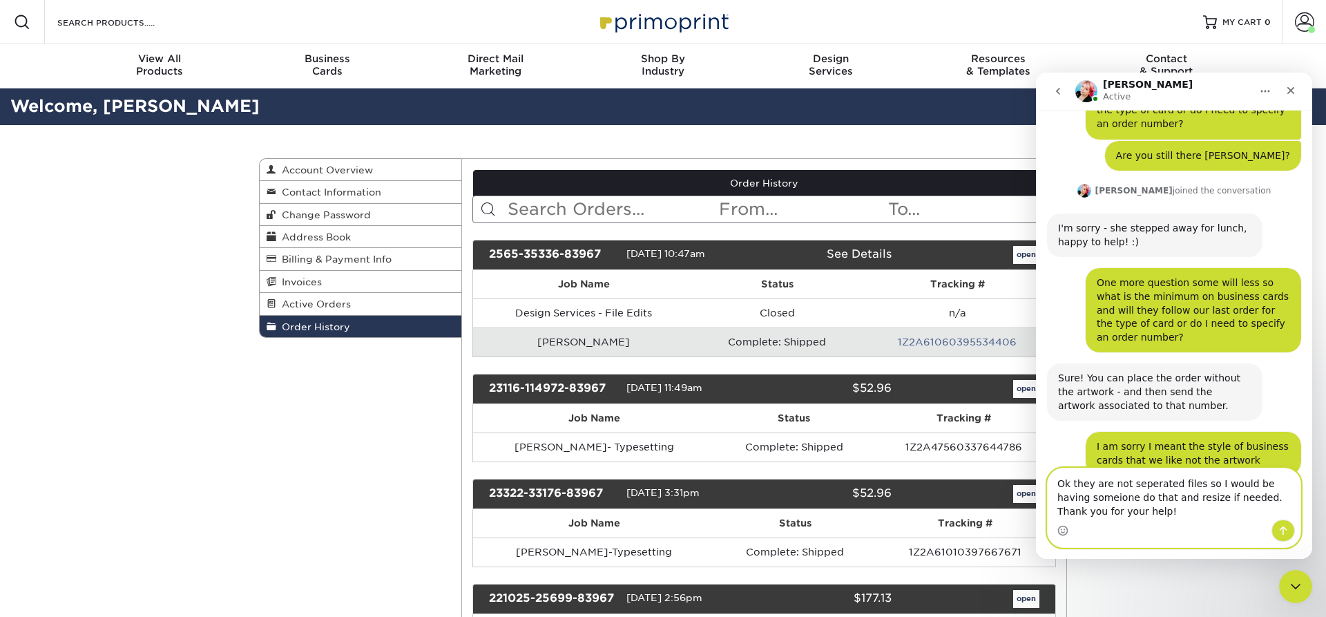
scroll to position [1411, 0]
click at [1107, 510] on textarea "Ok they are not separated files so I would be having someone do that and resize…" at bounding box center [1174, 493] width 253 height 51
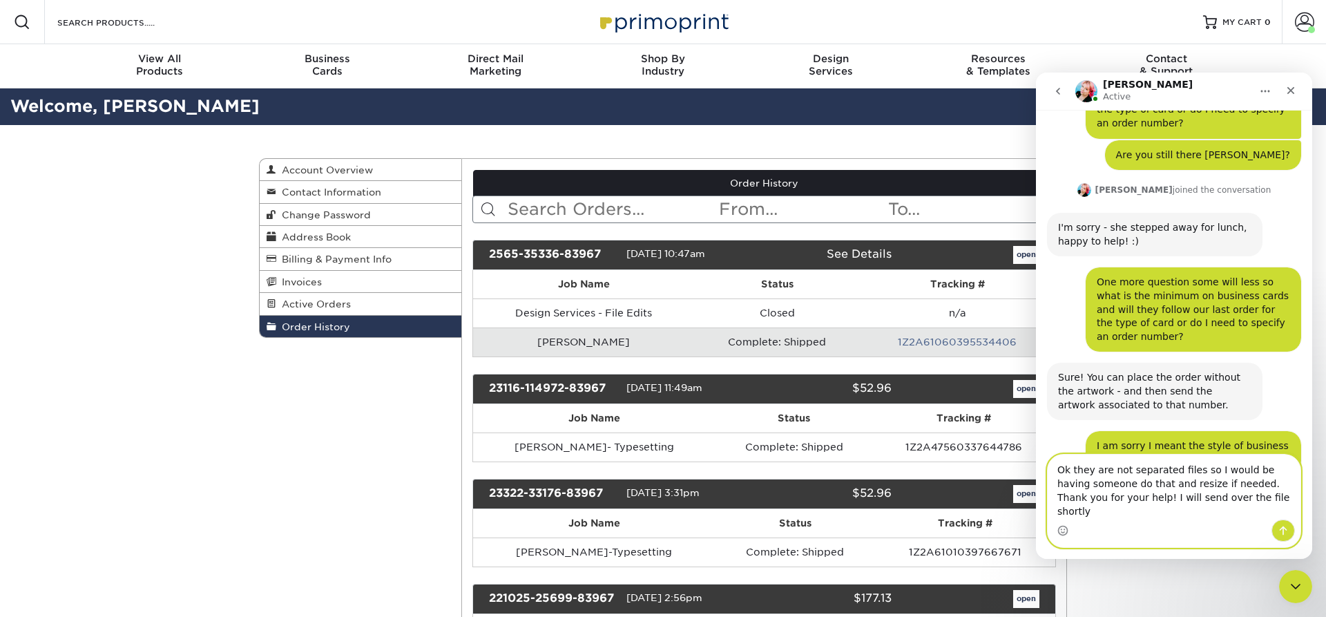
type textarea "Ok they are not separated files so I would be having someone do that and resize…"
click at [1107, 510] on textarea "Ok they are not separated files so I would be having someone do that and resize…" at bounding box center [1174, 487] width 253 height 65
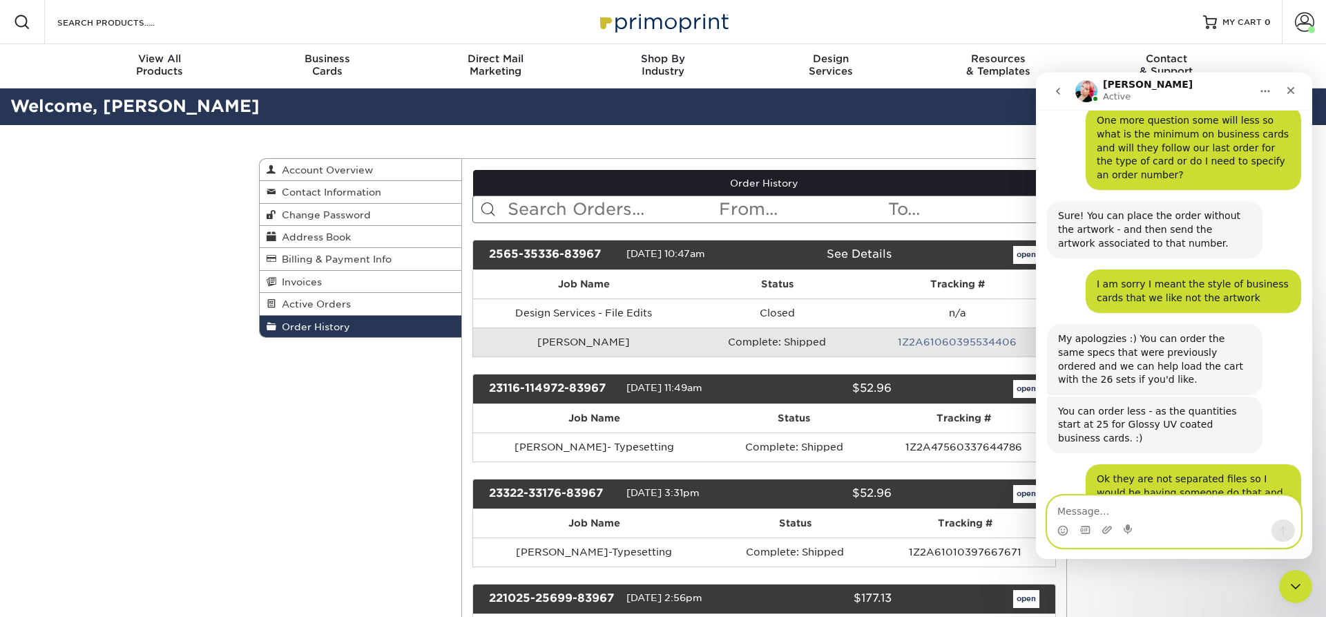
scroll to position [1574, 0]
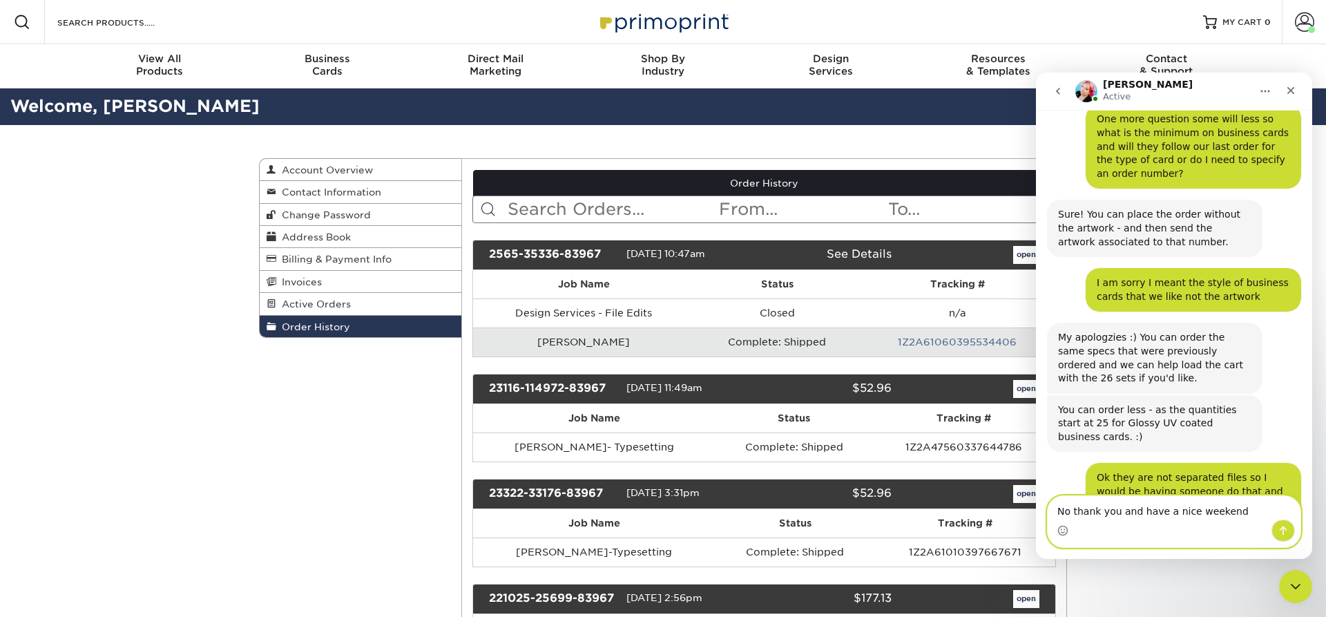
type textarea "No thank you and have a nice weekend!"
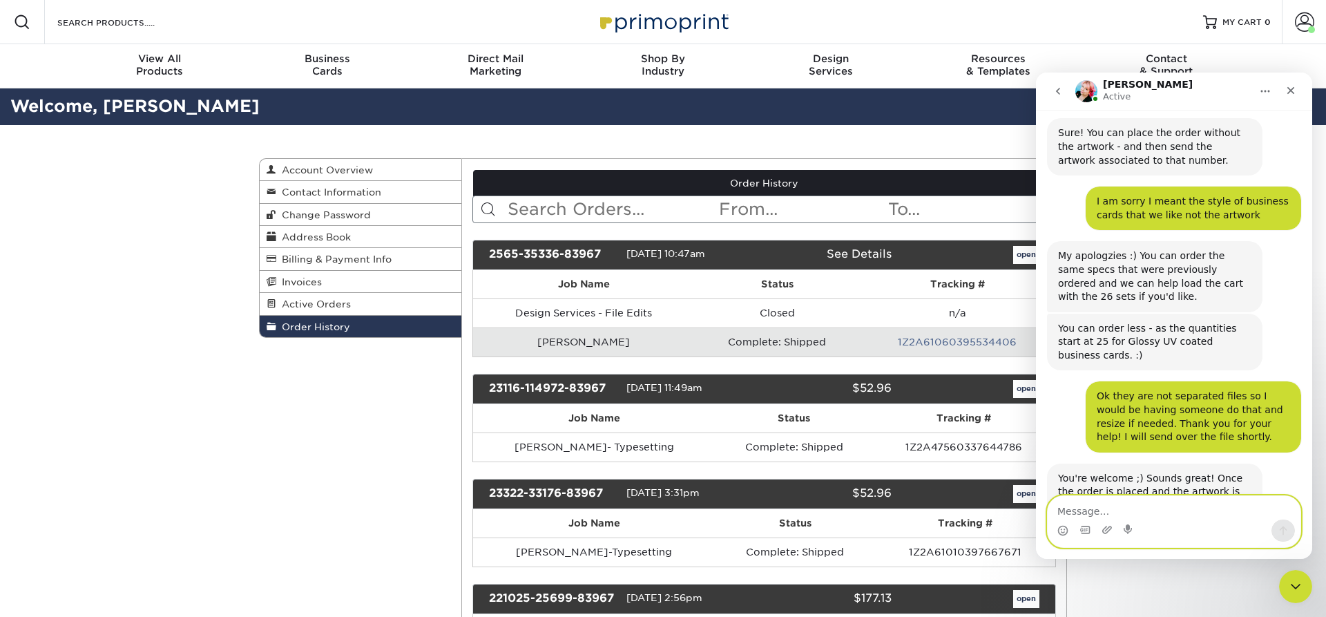
scroll to position [1657, 0]
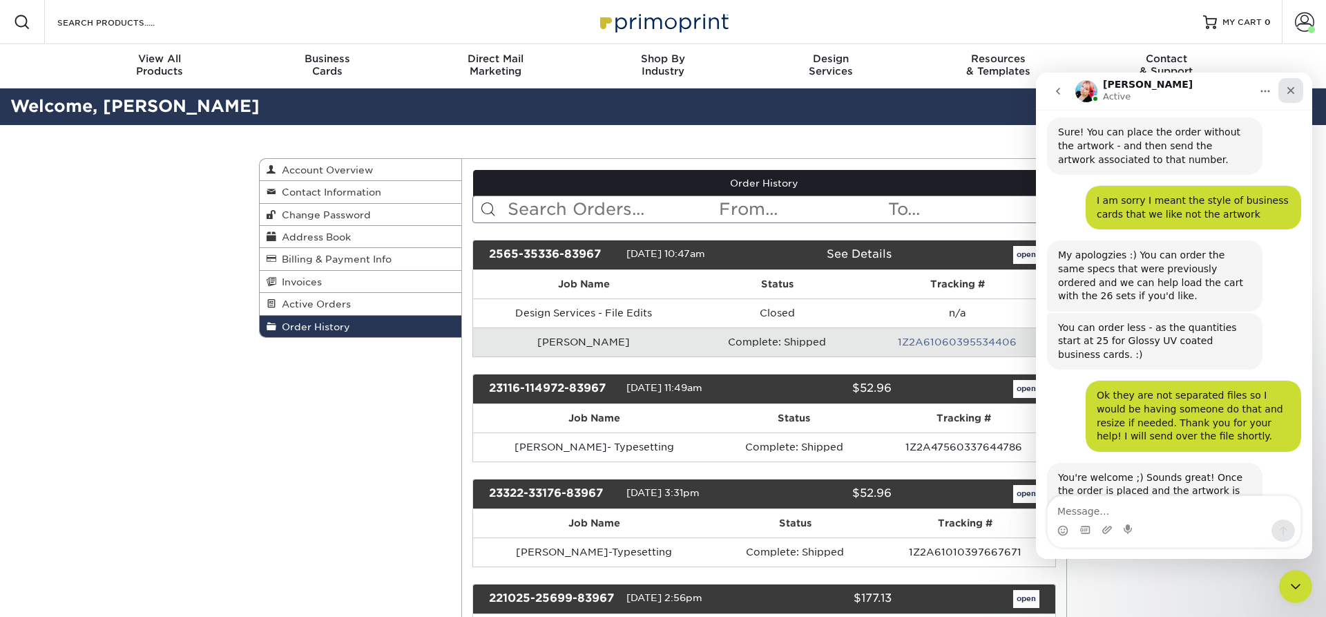
click at [1290, 94] on icon "Close" at bounding box center [1291, 90] width 11 height 11
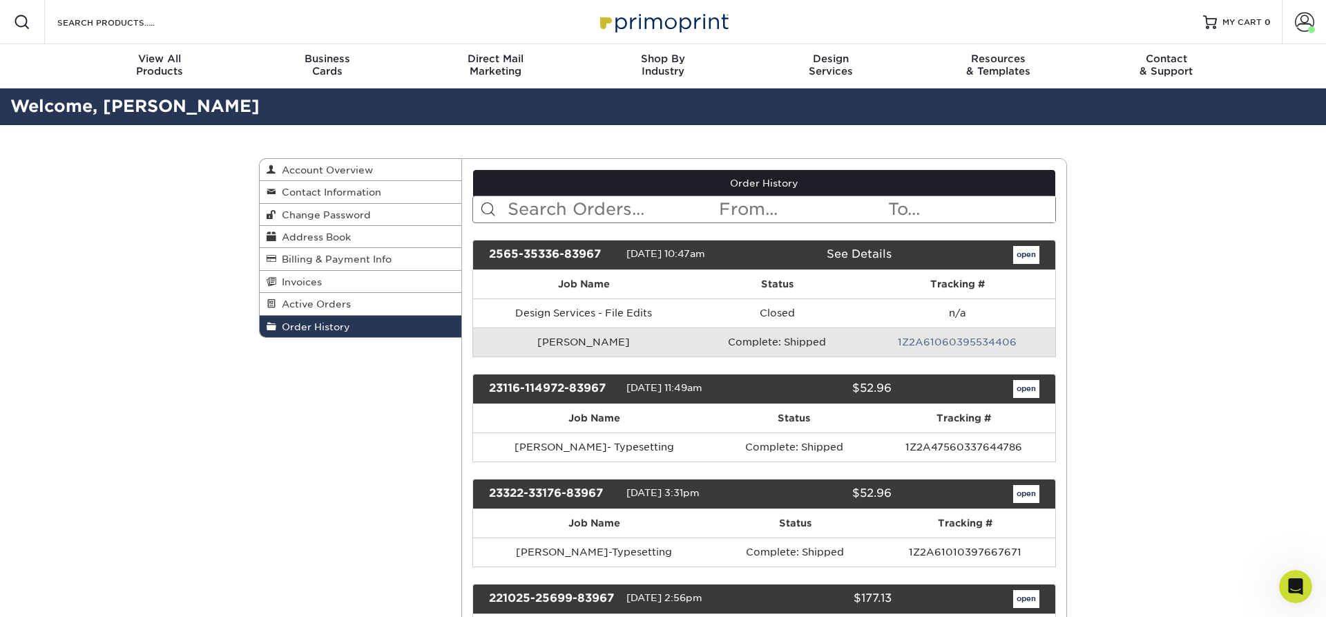
scroll to position [1643, 0]
